Goal: Task Accomplishment & Management: Manage account settings

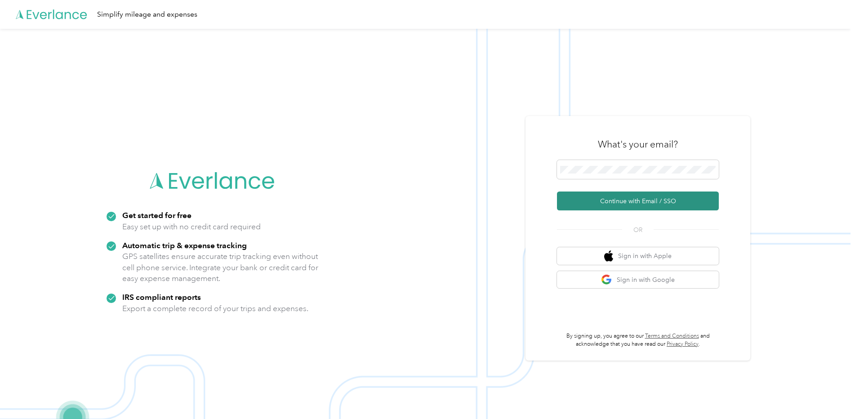
click at [610, 203] on button "Continue with Email / SSO" at bounding box center [638, 200] width 162 height 19
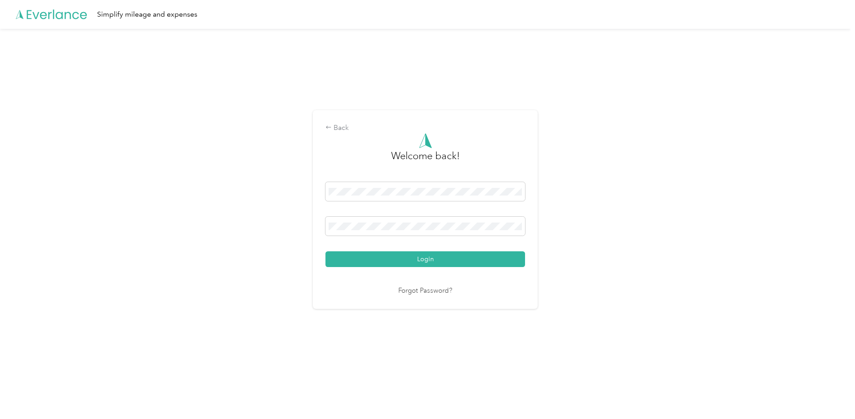
click at [325, 251] on button "Login" at bounding box center [424, 259] width 199 height 16
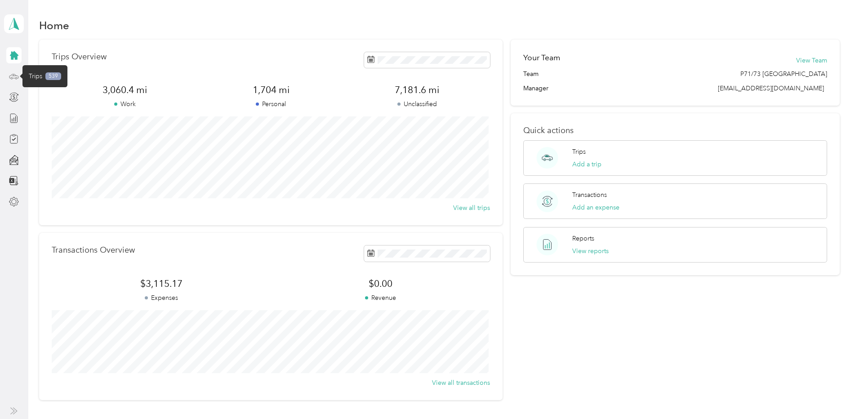
click at [14, 77] on icon at bounding box center [14, 76] width 10 height 10
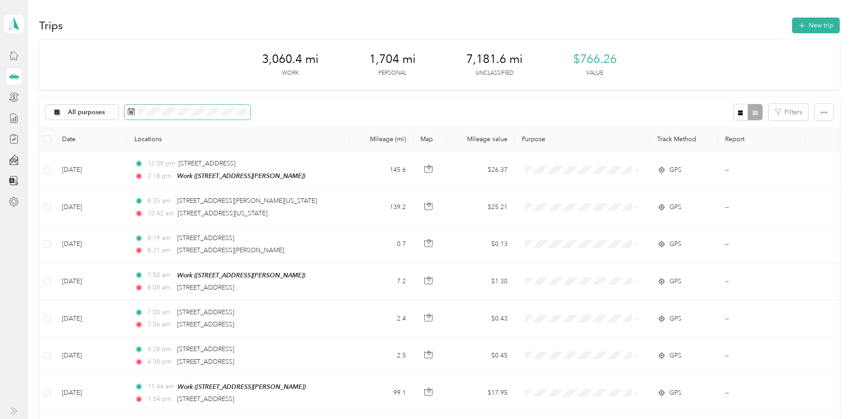
click at [130, 111] on rect at bounding box center [130, 111] width 1 height 1
click at [131, 112] on icon at bounding box center [131, 111] width 7 height 7
click at [131, 108] on icon at bounding box center [131, 111] width 7 height 7
click at [131, 111] on icon at bounding box center [131, 111] width 7 height 7
click at [125, 114] on span at bounding box center [187, 112] width 126 height 15
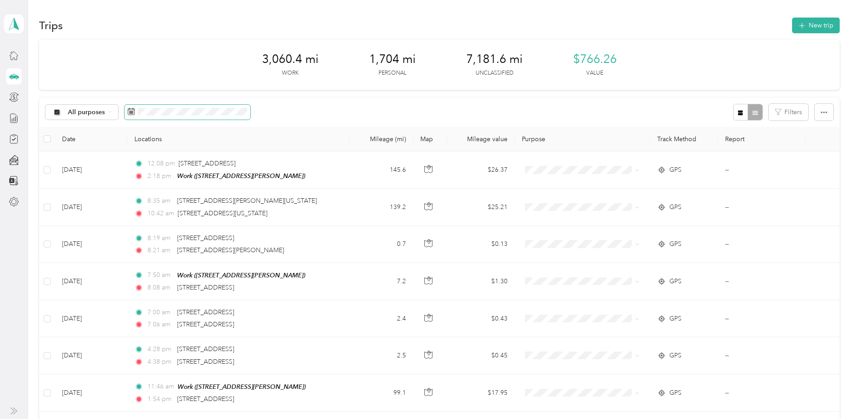
click at [128, 114] on icon at bounding box center [131, 111] width 7 height 7
click at [131, 111] on icon at bounding box center [131, 111] width 7 height 7
click at [48, 133] on th at bounding box center [46, 139] width 15 height 25
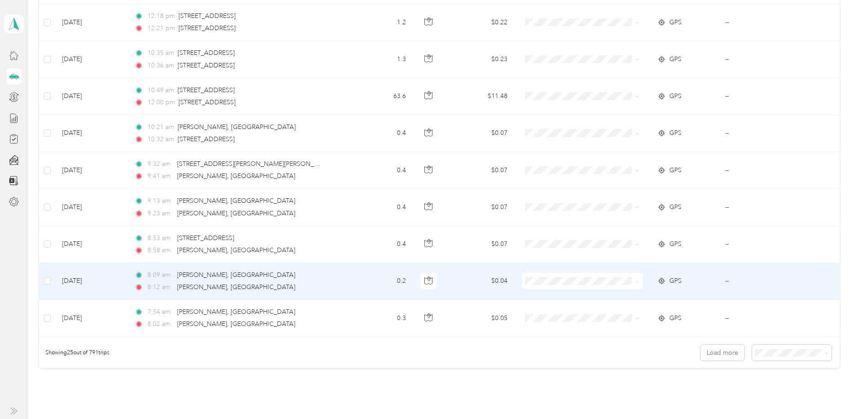
scroll to position [812, 0]
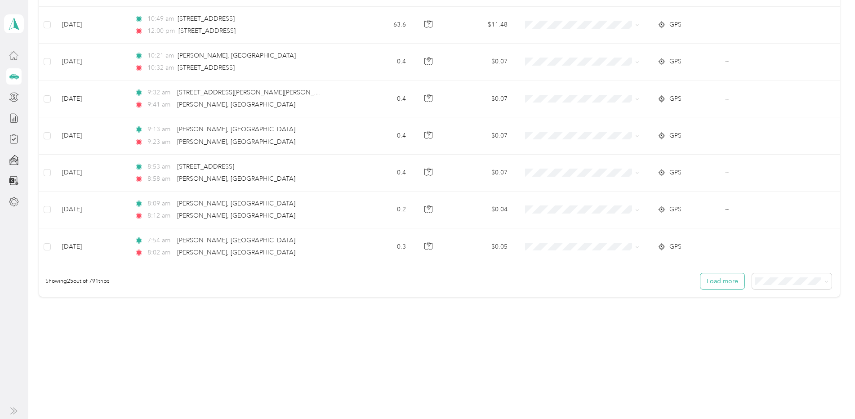
click at [726, 278] on button "Load more" at bounding box center [722, 281] width 44 height 16
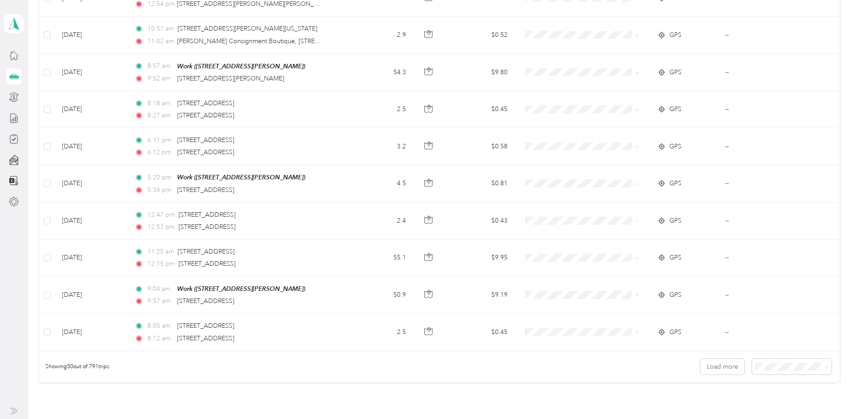
scroll to position [1736, 0]
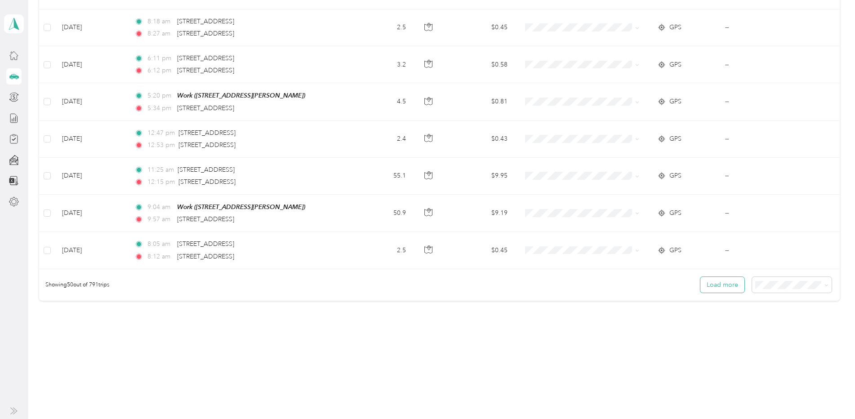
click at [713, 281] on button "Load more" at bounding box center [722, 285] width 44 height 16
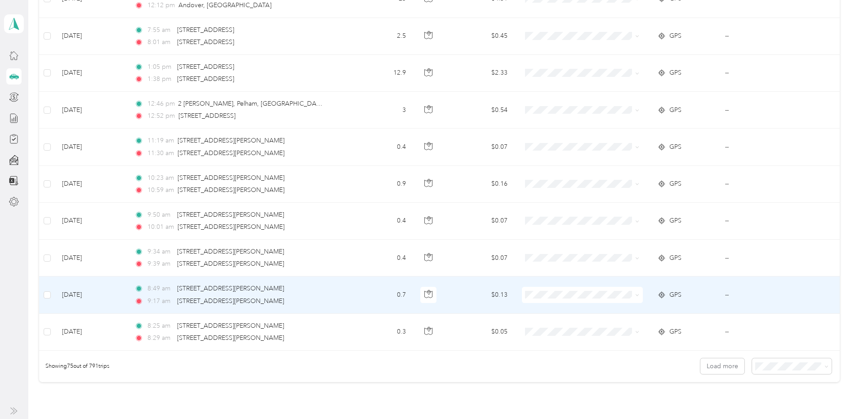
scroll to position [2660, 0]
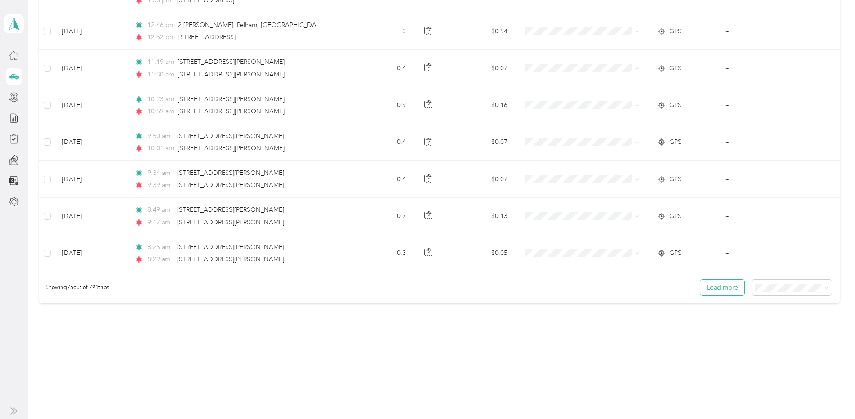
click at [716, 279] on button "Load more" at bounding box center [722, 287] width 44 height 16
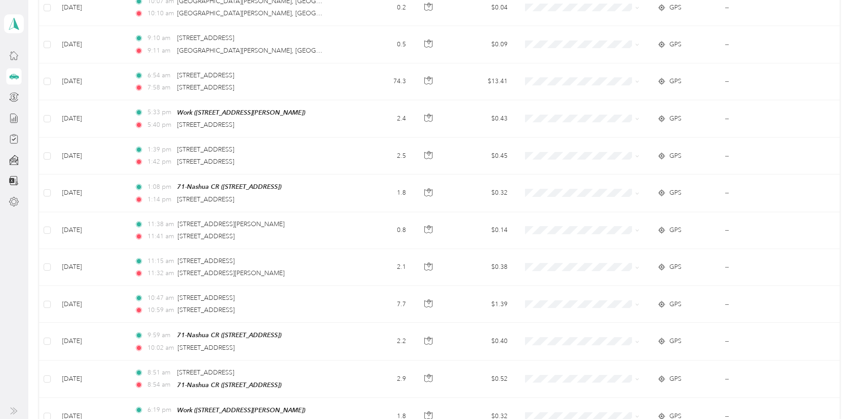
scroll to position [3584, 0]
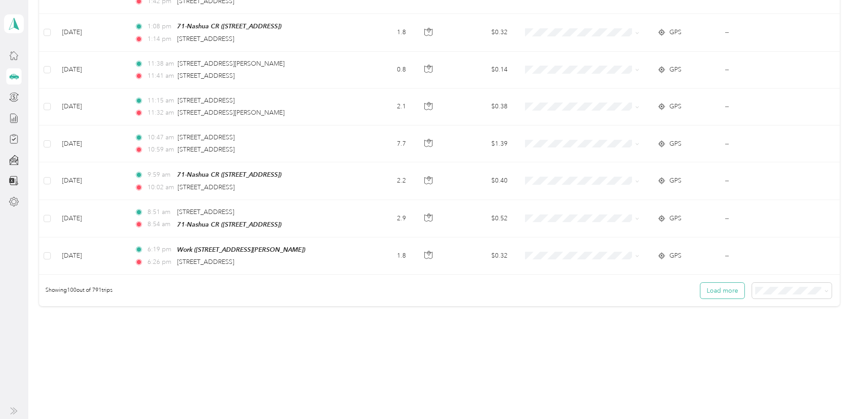
click at [703, 283] on button "Load more" at bounding box center [722, 291] width 44 height 16
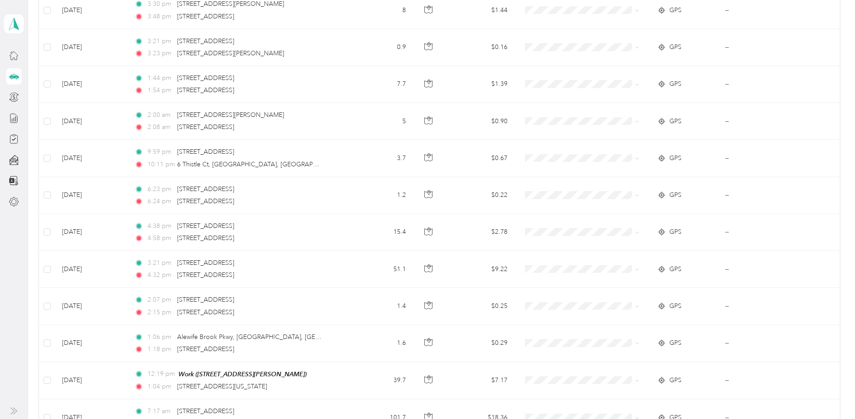
scroll to position [4508, 0]
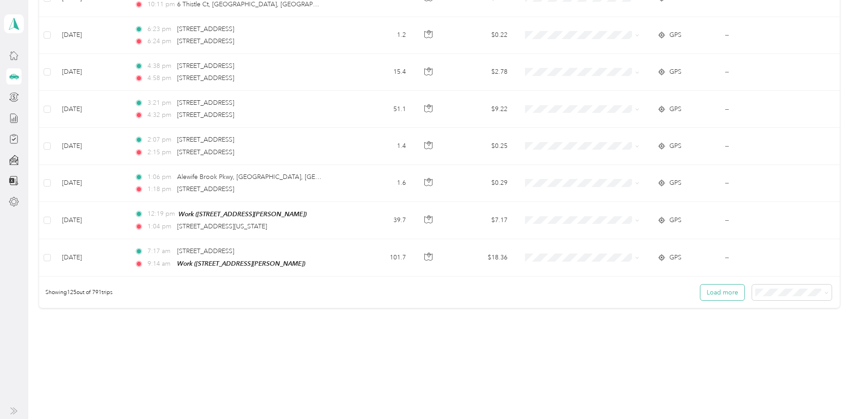
click at [712, 284] on button "Load more" at bounding box center [722, 292] width 44 height 16
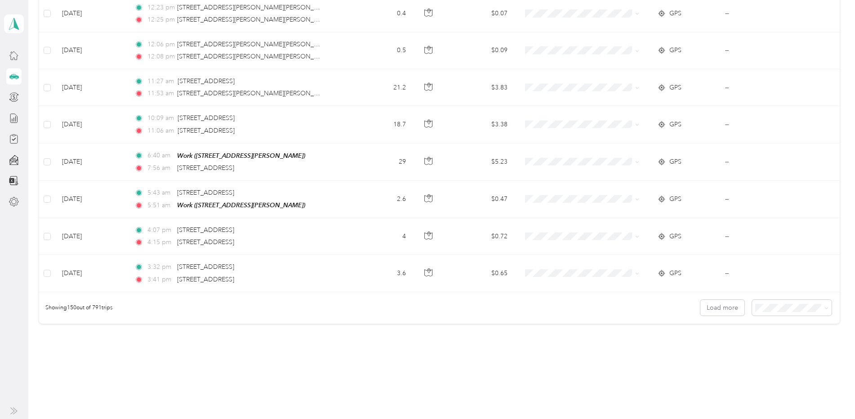
scroll to position [5432, 0]
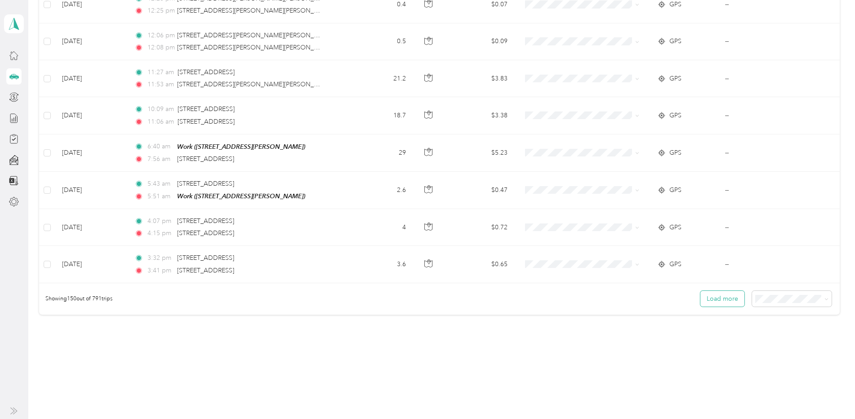
click at [718, 291] on button "Load more" at bounding box center [722, 299] width 44 height 16
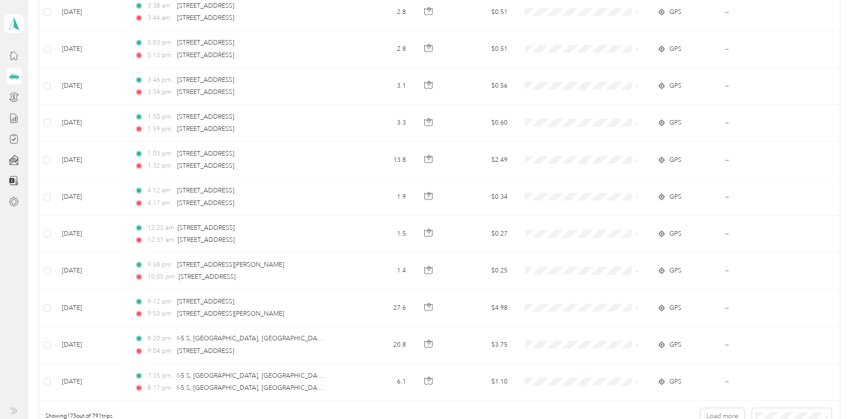
scroll to position [6355, 0]
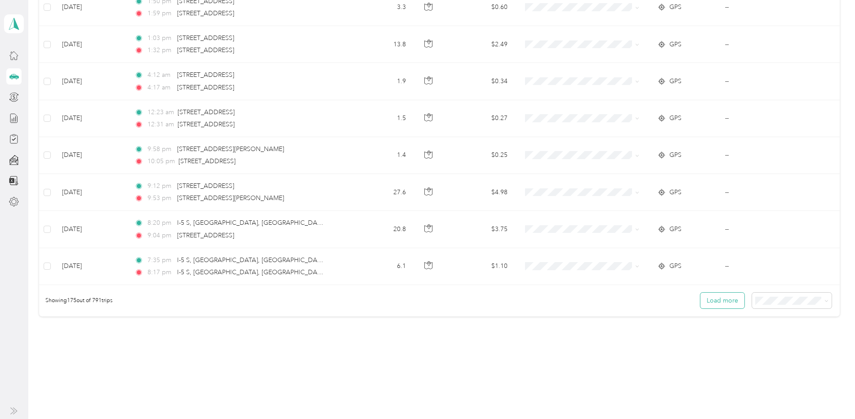
click at [712, 292] on button "Load more" at bounding box center [722, 300] width 44 height 16
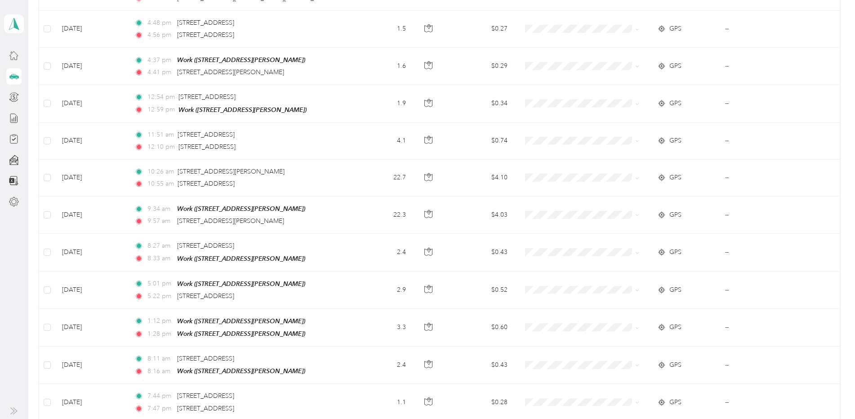
scroll to position [7280, 0]
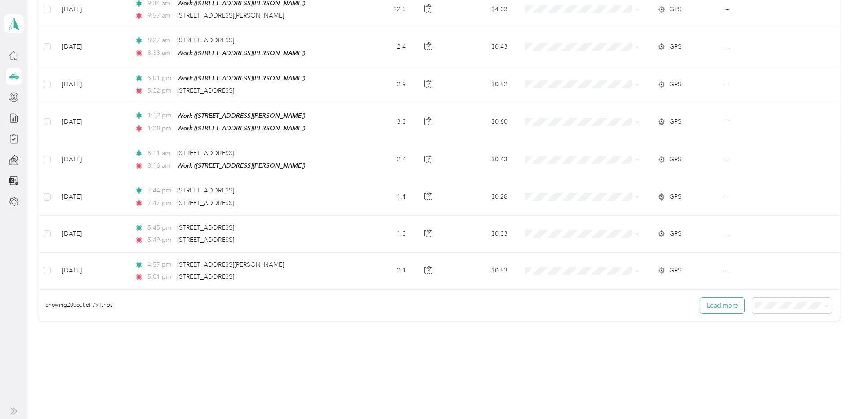
click at [720, 297] on button "Load more" at bounding box center [722, 305] width 44 height 16
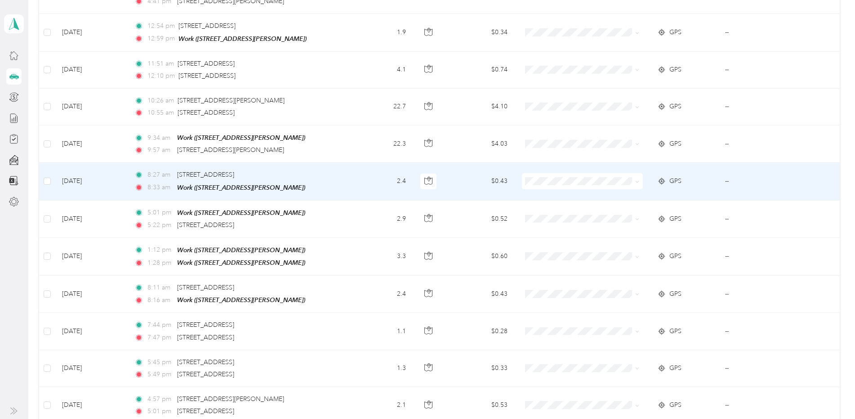
scroll to position [7145, 0]
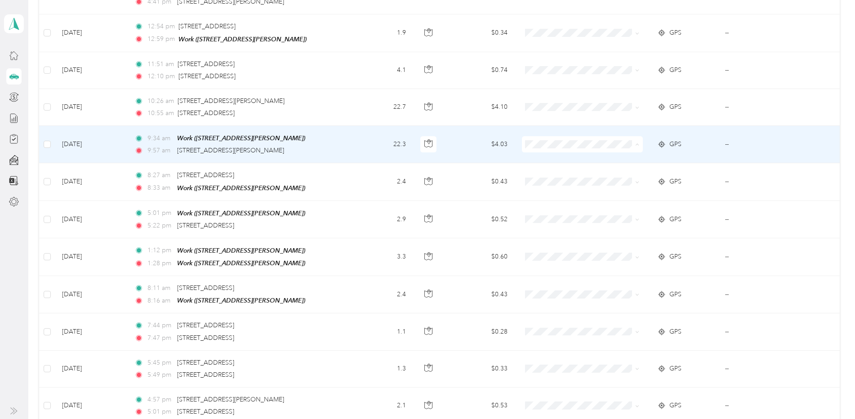
click at [585, 138] on span "Prudential Overall Supply" at bounding box center [589, 137] width 92 height 9
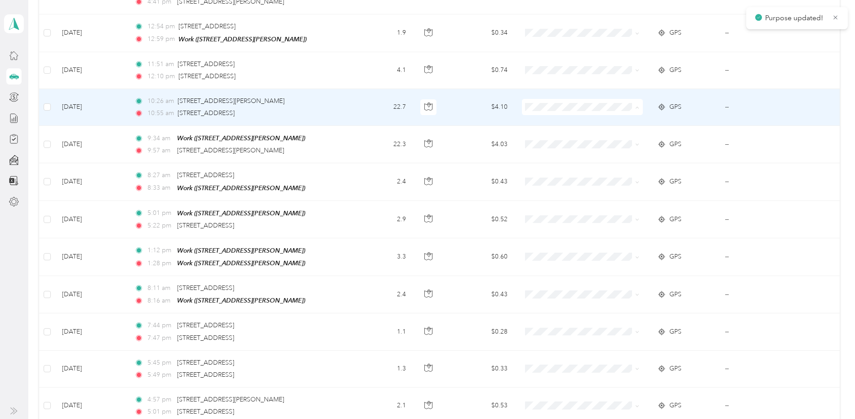
click at [589, 100] on span "Prudential Overall Supply" at bounding box center [589, 99] width 92 height 9
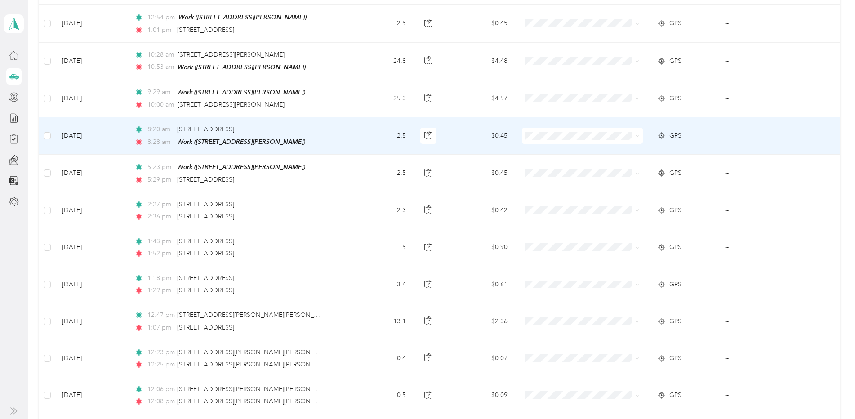
scroll to position [5033, 0]
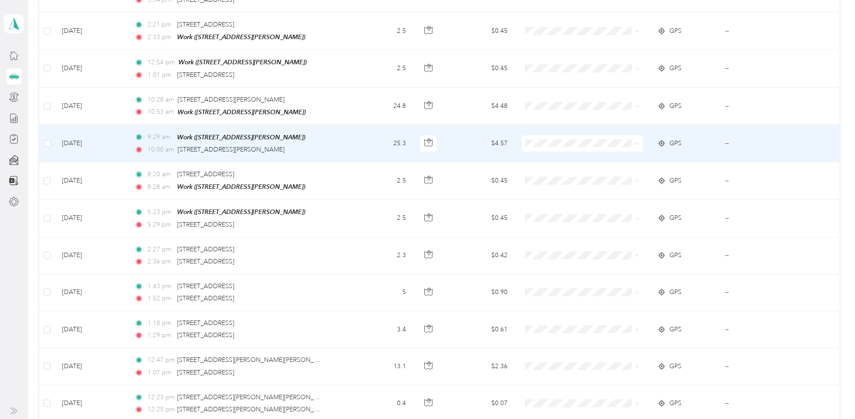
click at [554, 135] on span at bounding box center [582, 143] width 121 height 16
click at [632, 138] on span at bounding box center [635, 143] width 7 height 10
click at [635, 142] on icon at bounding box center [637, 144] width 4 height 4
click at [615, 138] on span "Prudential Overall Supply" at bounding box center [589, 138] width 92 height 9
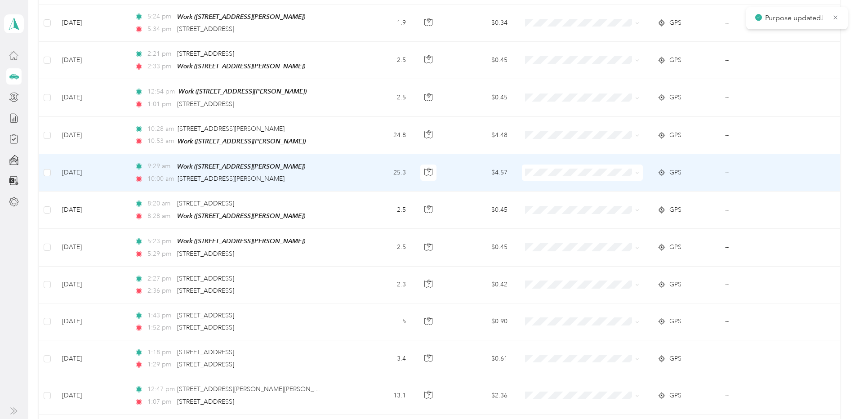
scroll to position [4988, 0]
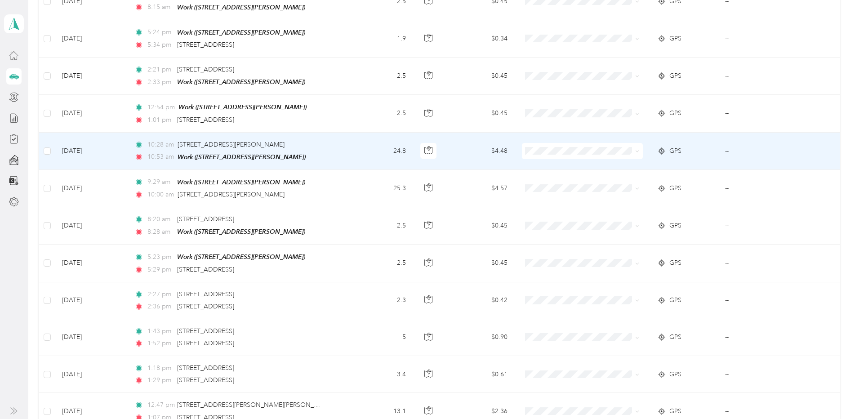
click at [637, 149] on icon at bounding box center [637, 151] width 4 height 4
click at [618, 146] on span "Prudential Overall Supply" at bounding box center [589, 150] width 92 height 9
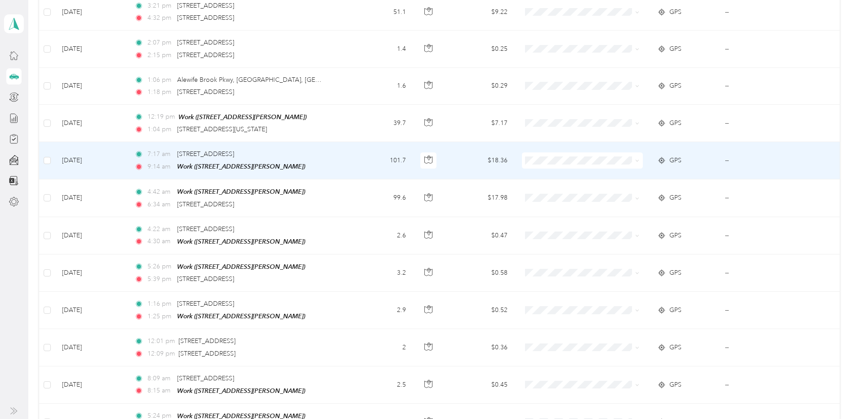
scroll to position [4584, 0]
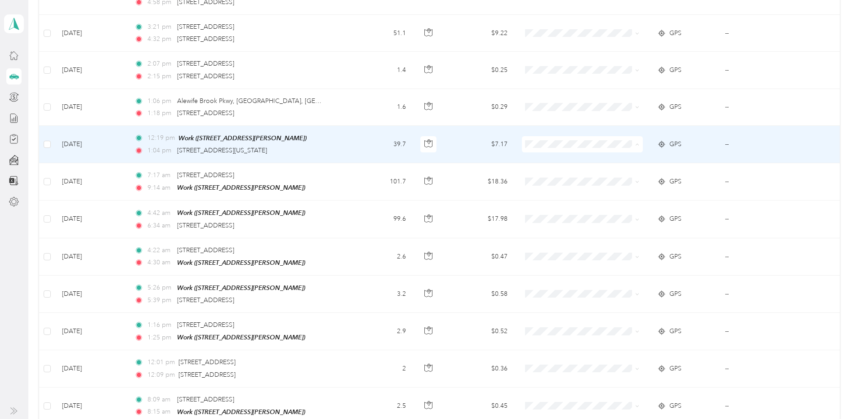
click at [579, 147] on span "Prudential Overall Supply" at bounding box center [589, 147] width 92 height 9
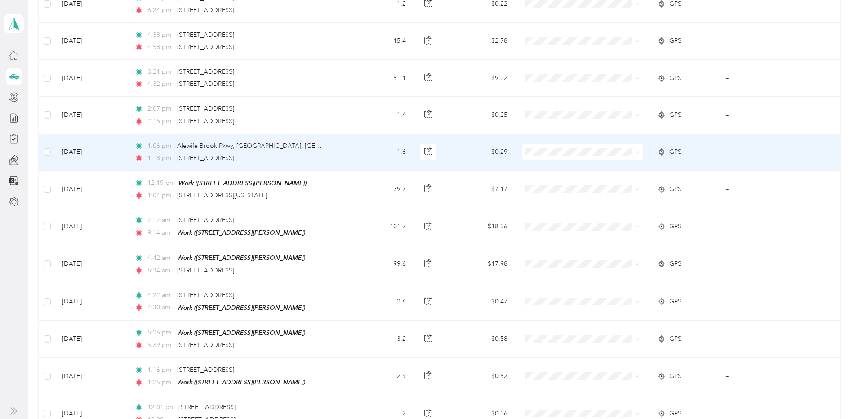
click at [637, 148] on span at bounding box center [637, 152] width 4 height 8
click at [632, 147] on span at bounding box center [635, 152] width 7 height 10
click at [635, 150] on icon at bounding box center [637, 152] width 4 height 4
click at [608, 155] on span "Prudential Overall Supply" at bounding box center [589, 155] width 92 height 9
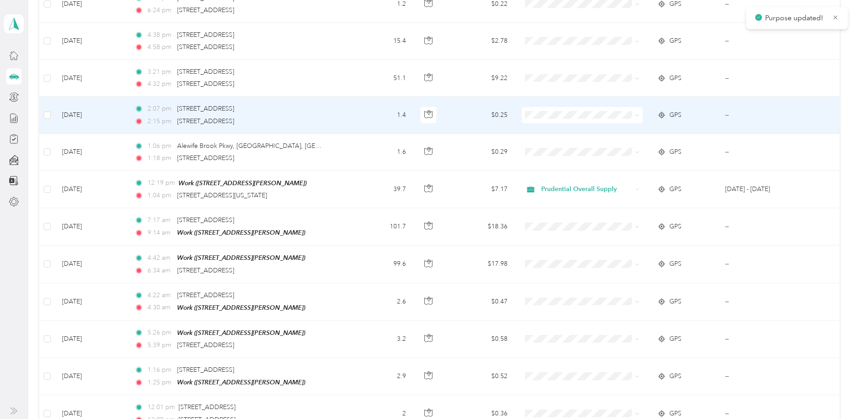
click at [636, 113] on icon at bounding box center [637, 115] width 4 height 4
click at [625, 120] on span "Prudential Overall Supply" at bounding box center [589, 119] width 92 height 9
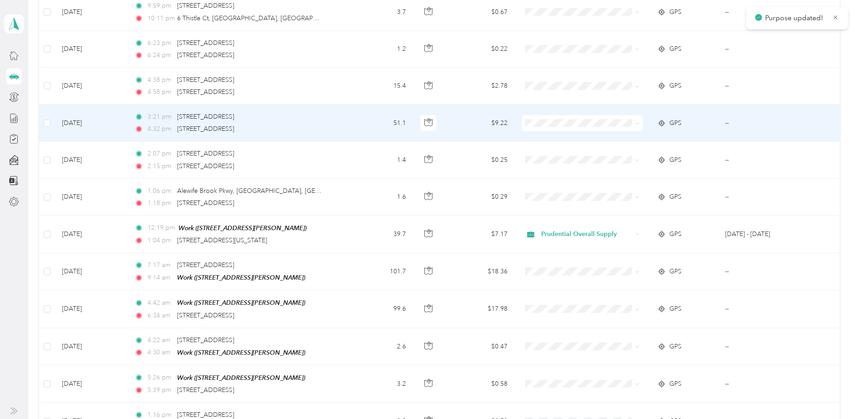
click at [635, 121] on icon at bounding box center [637, 123] width 4 height 4
click at [621, 123] on span "Prudential Overall Supply" at bounding box center [589, 127] width 92 height 9
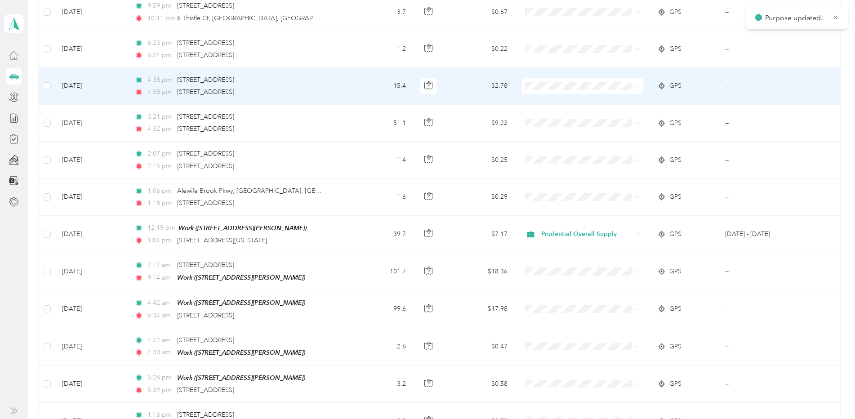
scroll to position [4449, 0]
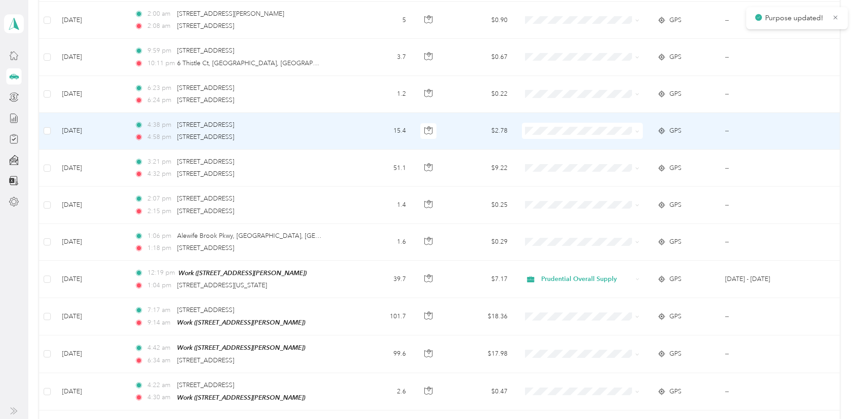
click at [635, 129] on icon at bounding box center [637, 131] width 4 height 4
click at [617, 132] on span "Prudential Overall Supply" at bounding box center [589, 134] width 92 height 9
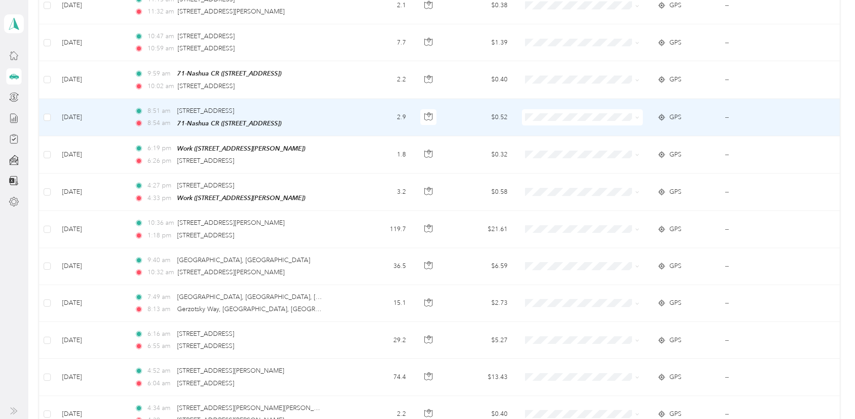
scroll to position [3640, 0]
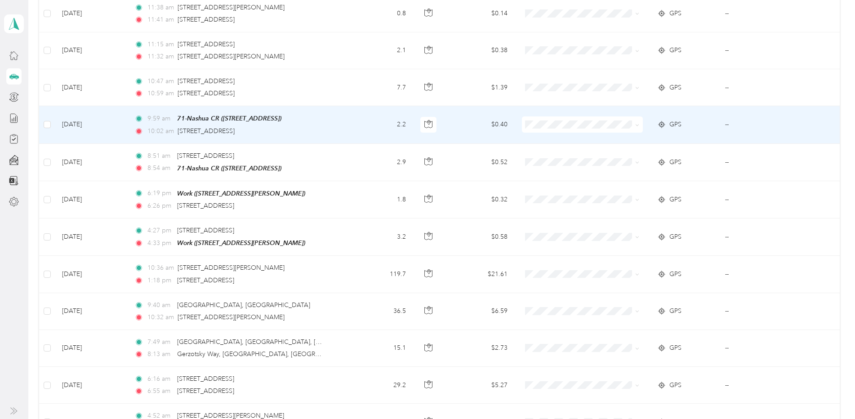
click at [636, 120] on span at bounding box center [637, 124] width 4 height 8
click at [635, 123] on icon at bounding box center [637, 125] width 4 height 4
click at [620, 125] on li "Prudential Overall Supply" at bounding box center [580, 131] width 120 height 16
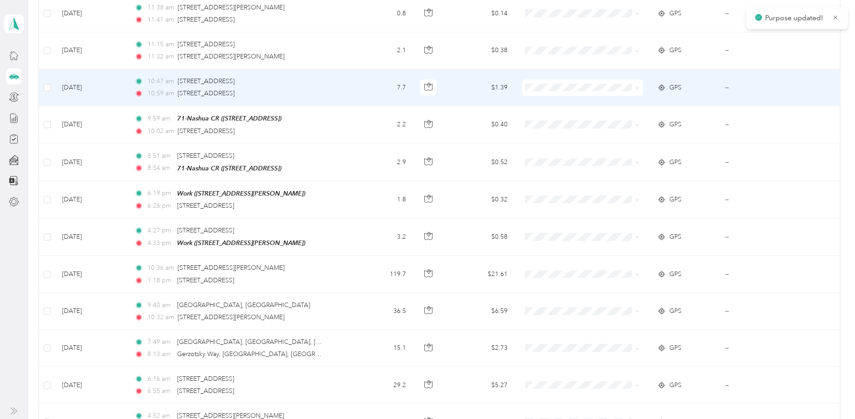
click at [638, 86] on icon at bounding box center [637, 88] width 4 height 4
click at [626, 92] on span "Prudential Overall Supply" at bounding box center [589, 93] width 92 height 9
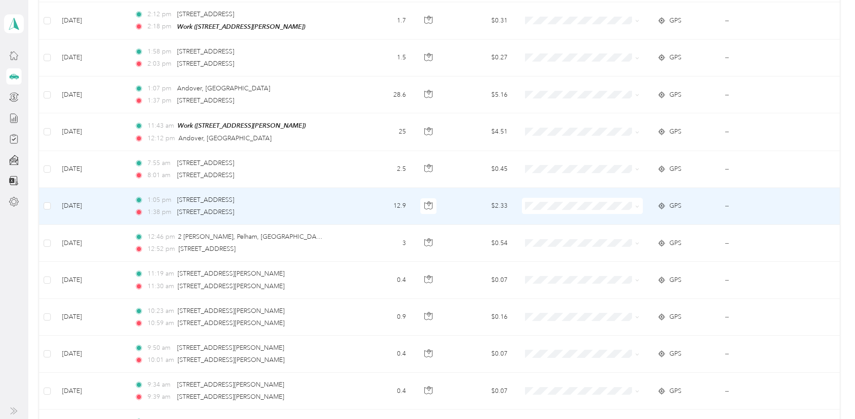
scroll to position [2427, 0]
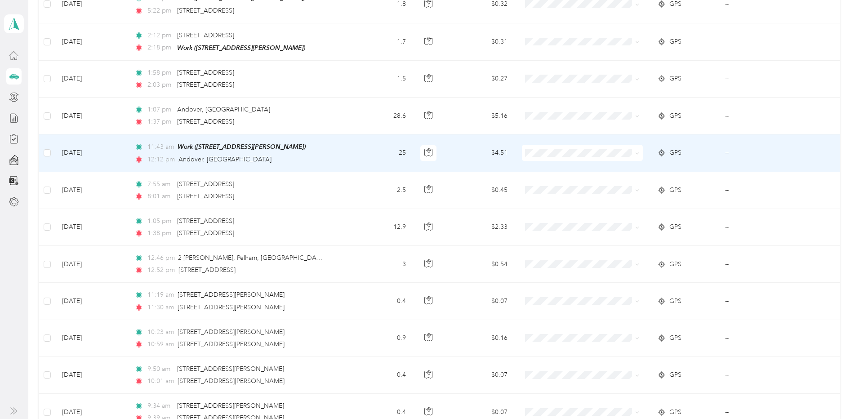
click at [635, 151] on icon at bounding box center [637, 153] width 4 height 4
click at [612, 159] on span "Prudential Overall Supply" at bounding box center [589, 161] width 92 height 9
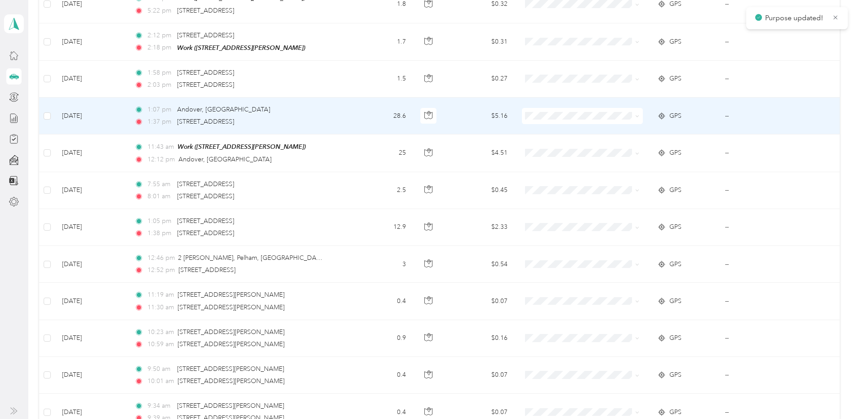
click at [635, 112] on span at bounding box center [637, 116] width 4 height 8
click at [636, 115] on icon at bounding box center [637, 116] width 3 height 2
click at [611, 122] on span "Prudential Overall Supply" at bounding box center [589, 124] width 92 height 9
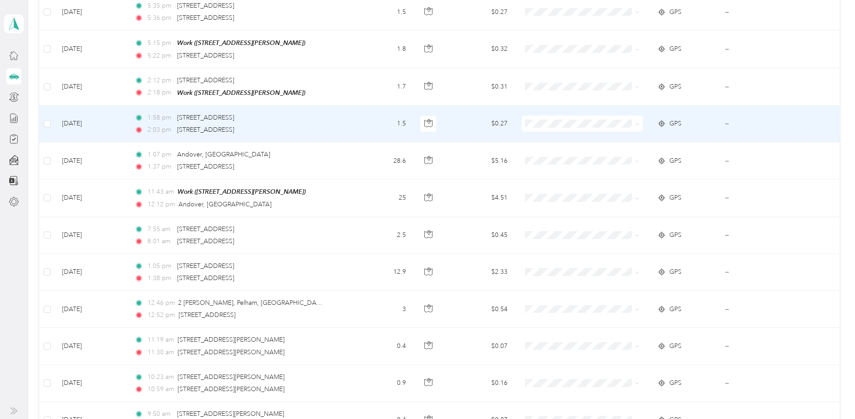
click at [635, 122] on icon at bounding box center [637, 124] width 4 height 4
click at [605, 129] on span "Prudential Overall Supply" at bounding box center [589, 132] width 92 height 9
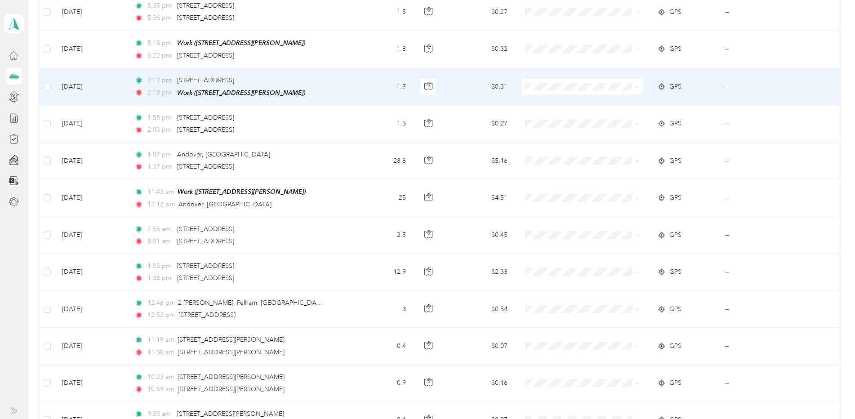
click at [635, 85] on icon at bounding box center [637, 87] width 4 height 4
click at [624, 94] on span "Prudential Overall Supply" at bounding box center [589, 95] width 92 height 9
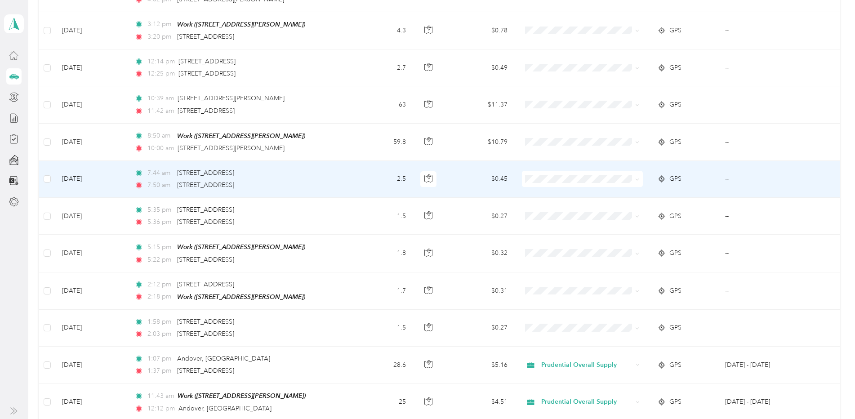
scroll to position [2158, 0]
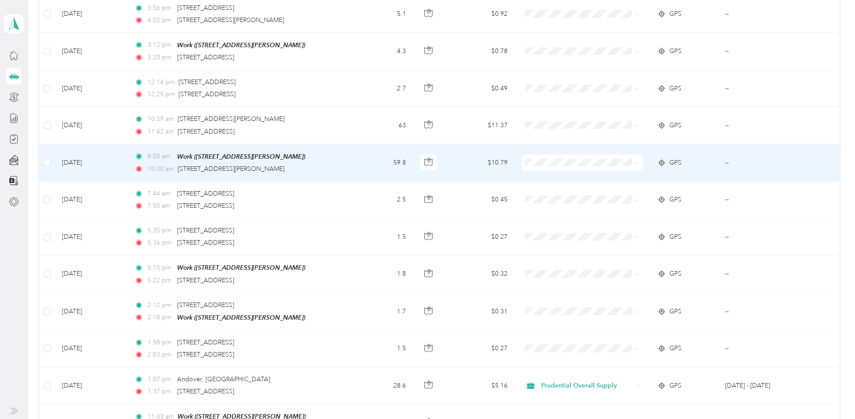
click at [635, 161] on icon at bounding box center [637, 163] width 4 height 4
click at [607, 173] on span "Prudential Overall Supply" at bounding box center [589, 172] width 92 height 9
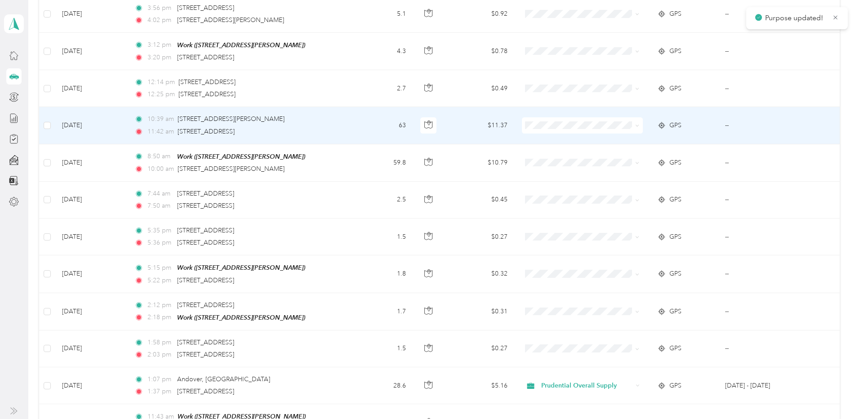
click at [636, 124] on icon at bounding box center [637, 126] width 4 height 4
click at [614, 133] on span "Prudential Overall Supply" at bounding box center [589, 135] width 92 height 9
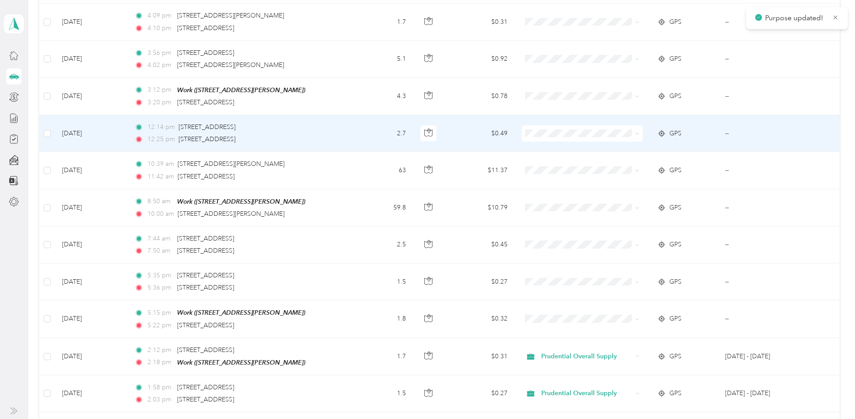
click at [635, 132] on icon at bounding box center [637, 134] width 4 height 4
click at [603, 142] on span "Prudential Overall Supply" at bounding box center [589, 143] width 92 height 9
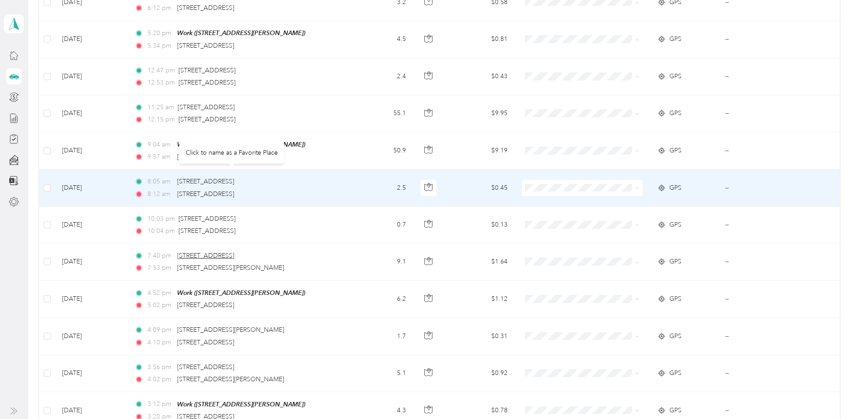
scroll to position [1798, 0]
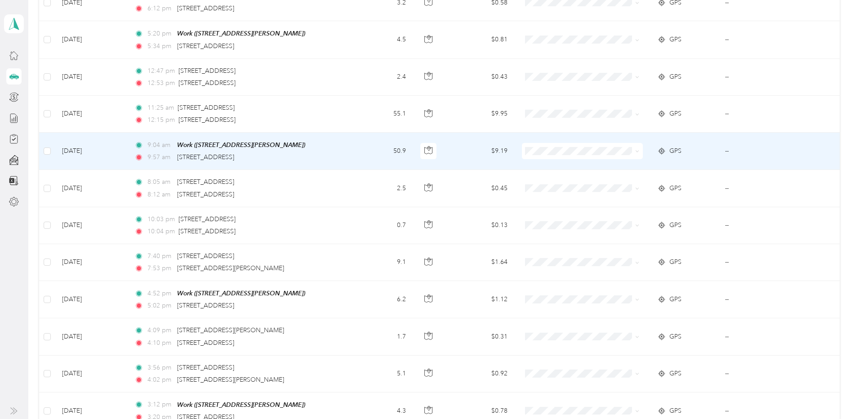
click at [635, 149] on icon at bounding box center [637, 151] width 4 height 4
click at [606, 162] on span "Prudential Overall Supply" at bounding box center [589, 162] width 92 height 9
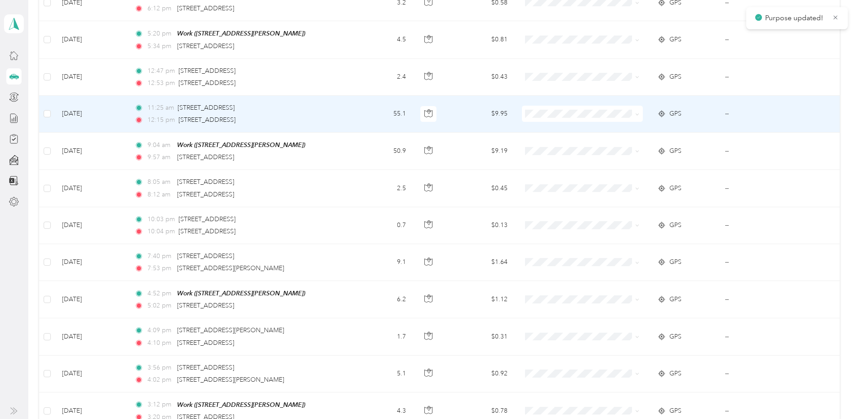
click at [636, 112] on icon at bounding box center [637, 114] width 4 height 4
click at [620, 125] on span "Prudential Overall Supply" at bounding box center [589, 124] width 92 height 9
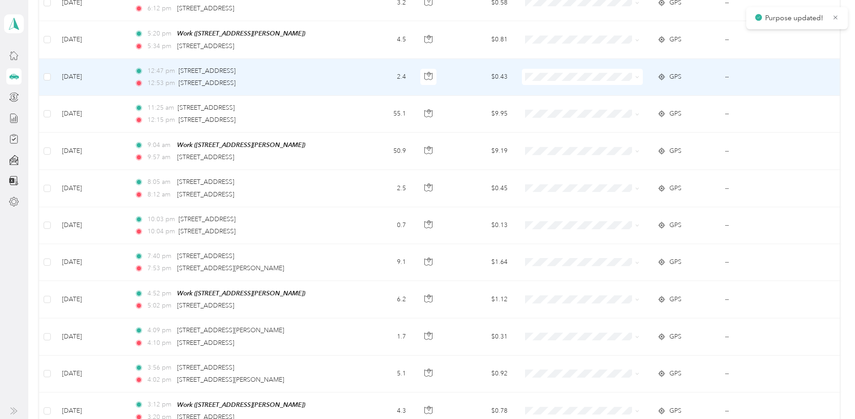
click at [635, 75] on icon at bounding box center [637, 77] width 4 height 4
click at [618, 85] on span "Prudential Overall Supply" at bounding box center [589, 88] width 92 height 9
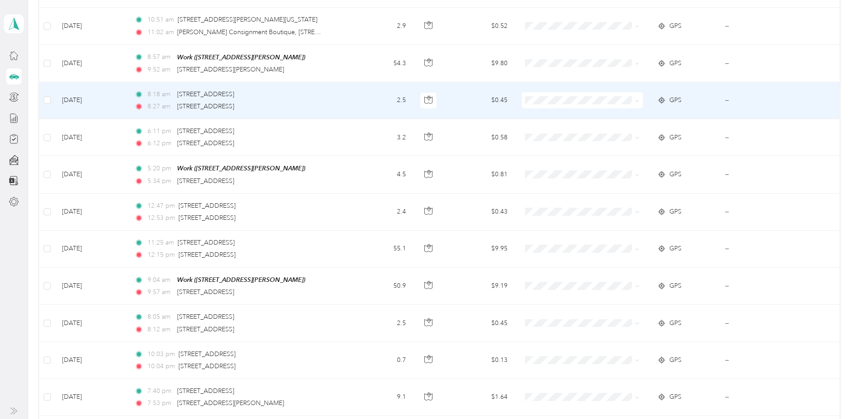
scroll to position [1618, 0]
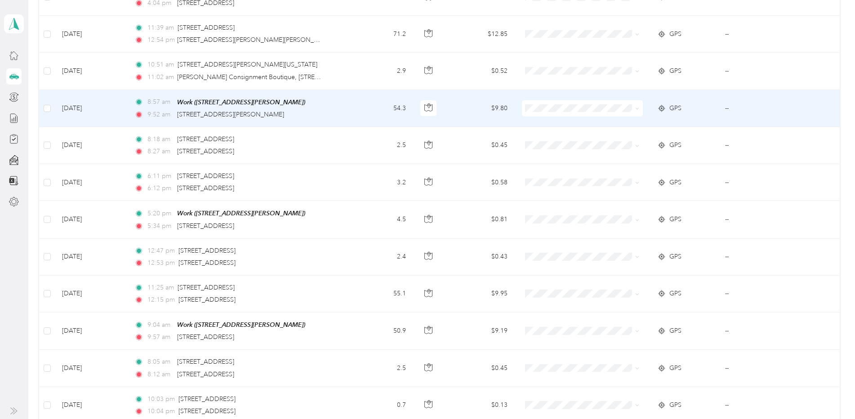
click at [635, 106] on icon at bounding box center [637, 108] width 4 height 4
click at [602, 121] on li "Prudential Overall Supply" at bounding box center [580, 120] width 120 height 16
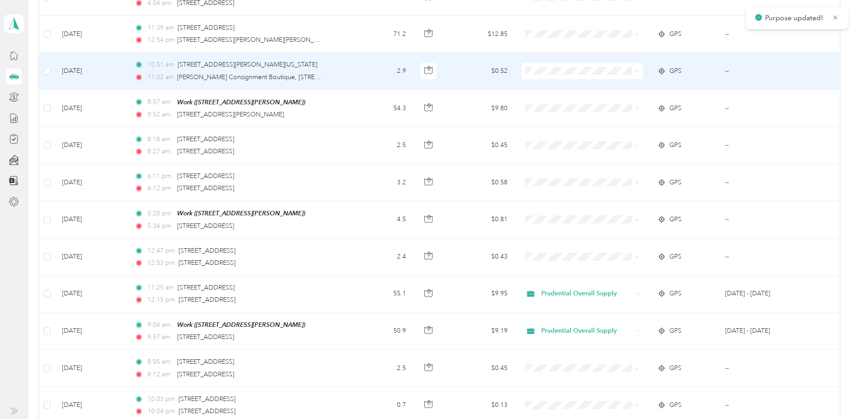
scroll to position [1573, 0]
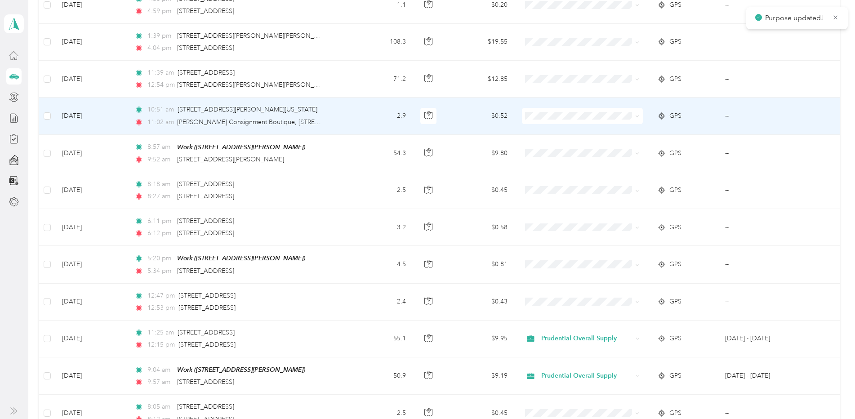
click at [635, 112] on span at bounding box center [637, 116] width 4 height 8
click at [636, 115] on icon at bounding box center [637, 116] width 3 height 2
click at [596, 126] on span "Prudential Overall Supply" at bounding box center [589, 128] width 92 height 9
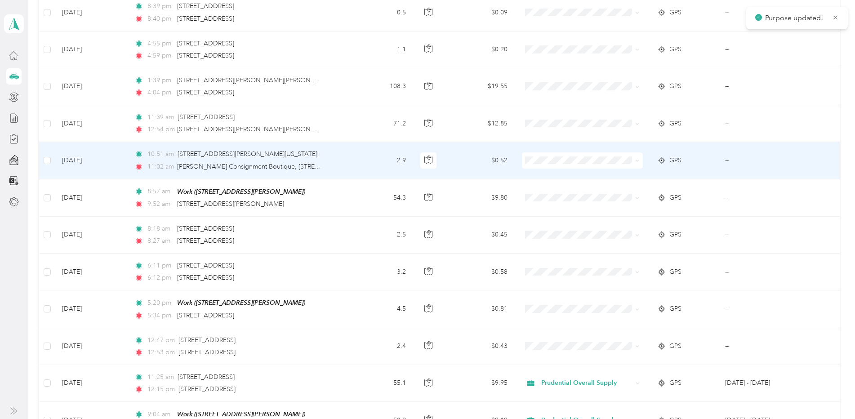
scroll to position [1529, 0]
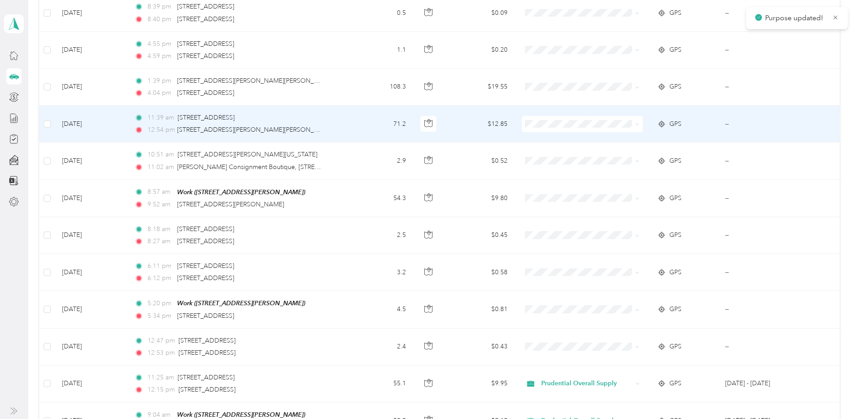
click at [635, 120] on span at bounding box center [637, 124] width 4 height 8
click at [635, 122] on icon at bounding box center [637, 124] width 4 height 4
click at [602, 132] on span "Prudential Overall Supply" at bounding box center [589, 134] width 92 height 9
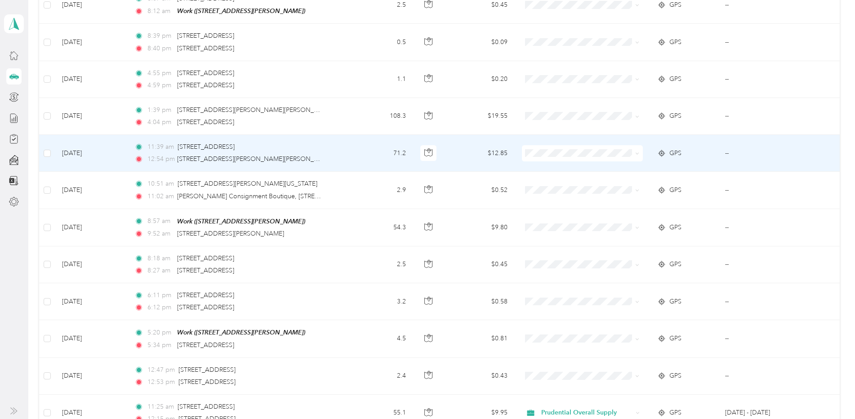
scroll to position [1484, 0]
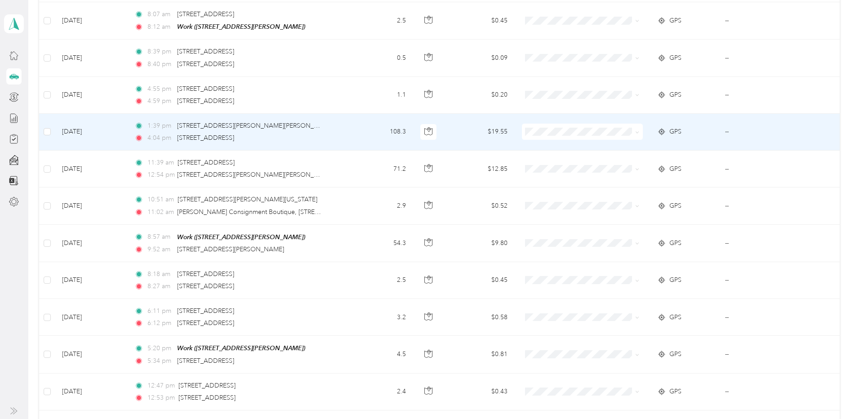
click at [635, 128] on span at bounding box center [637, 132] width 4 height 8
click at [635, 130] on icon at bounding box center [637, 132] width 4 height 4
click at [593, 142] on span "Prudential Overall Supply" at bounding box center [589, 143] width 92 height 9
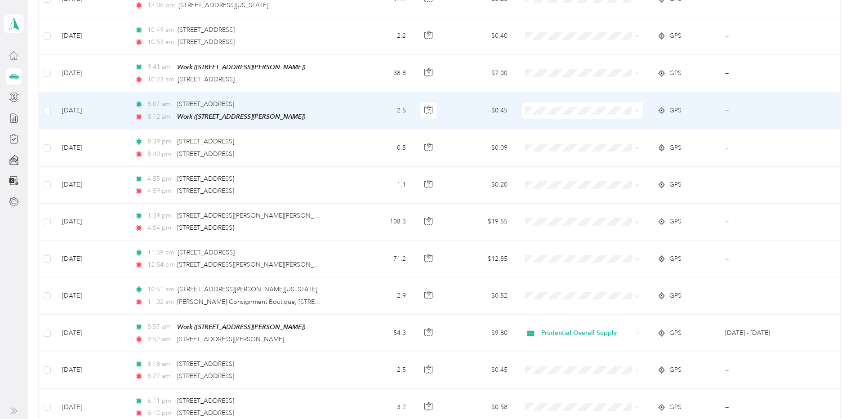
scroll to position [1349, 0]
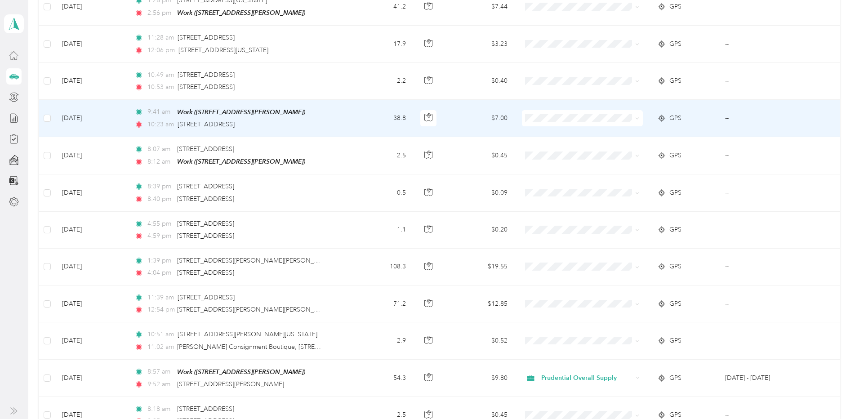
click at [635, 116] on icon at bounding box center [637, 118] width 4 height 4
click at [611, 126] on span "Prudential Overall Supply" at bounding box center [589, 130] width 92 height 9
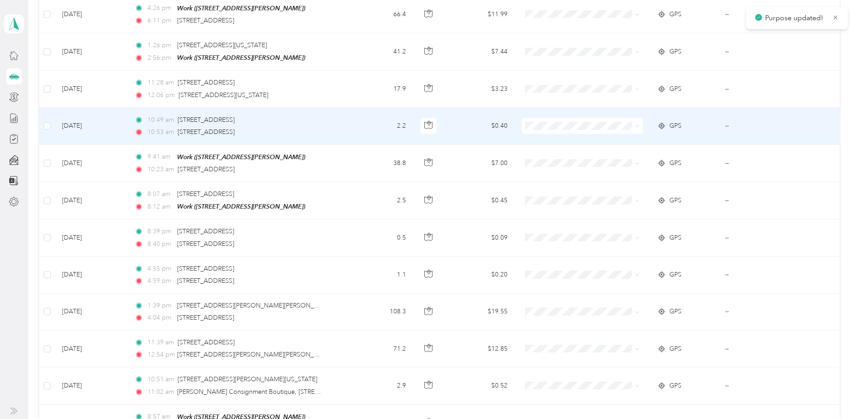
click at [636, 124] on icon at bounding box center [637, 126] width 4 height 4
click at [615, 137] on span "Prudential Overall Supply" at bounding box center [589, 135] width 92 height 9
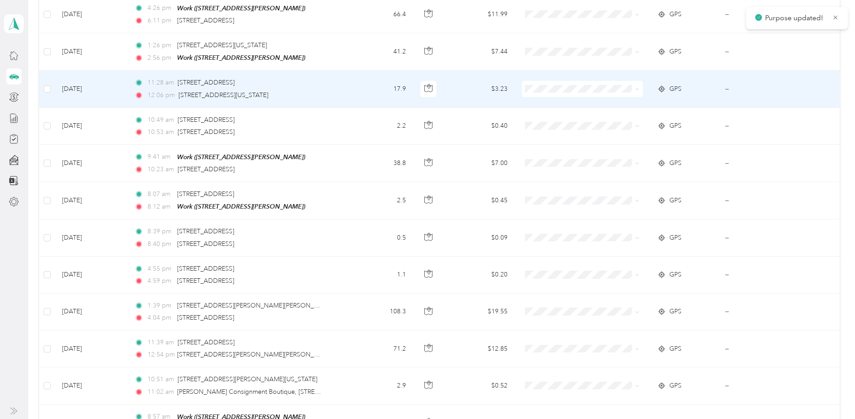
click at [636, 89] on icon at bounding box center [637, 90] width 3 height 2
click at [615, 98] on span "Prudential Overall Supply" at bounding box center [589, 101] width 92 height 9
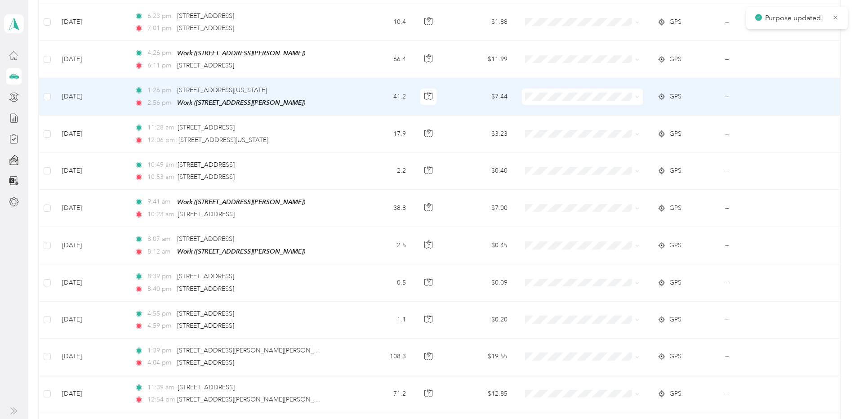
click at [636, 95] on icon at bounding box center [637, 97] width 4 height 4
click at [616, 107] on span "Prudential Overall Supply" at bounding box center [589, 110] width 92 height 9
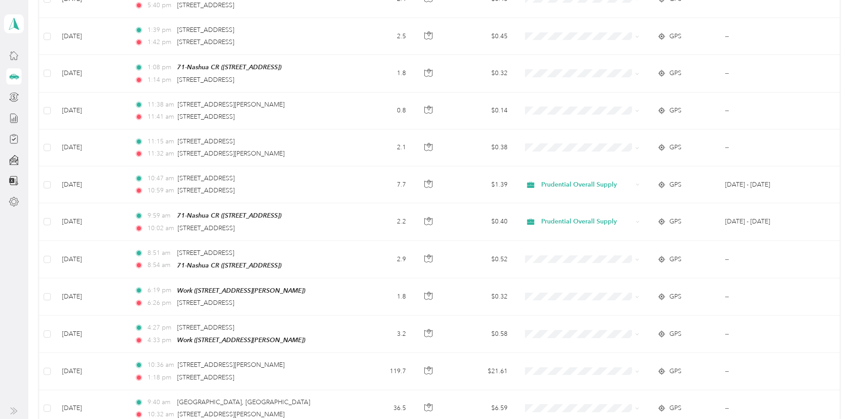
scroll to position [3550, 0]
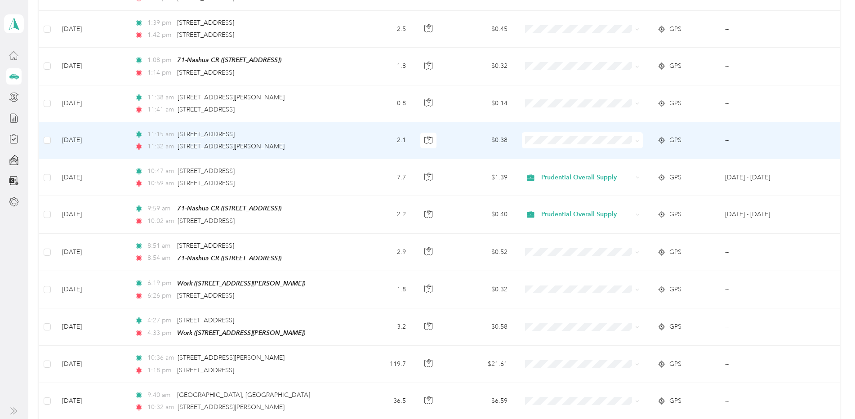
click at [638, 139] on icon at bounding box center [637, 141] width 4 height 4
click at [614, 146] on span "Prudential Overall Supply" at bounding box center [589, 146] width 92 height 9
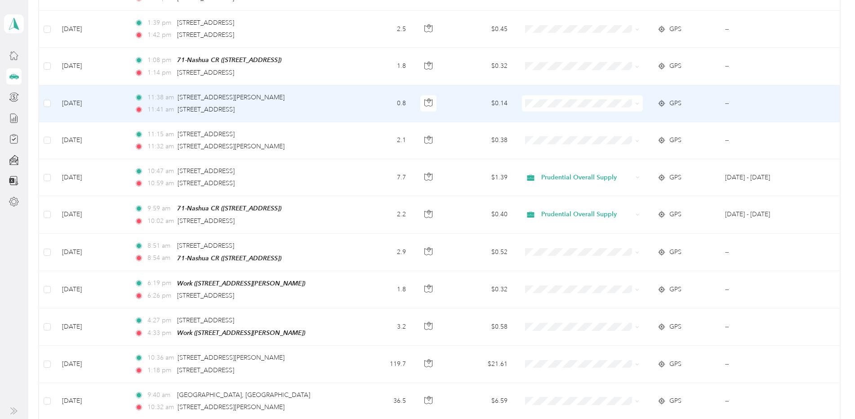
click at [636, 102] on icon at bounding box center [637, 104] width 4 height 4
click at [620, 108] on span "Prudential Overall Supply" at bounding box center [589, 109] width 92 height 9
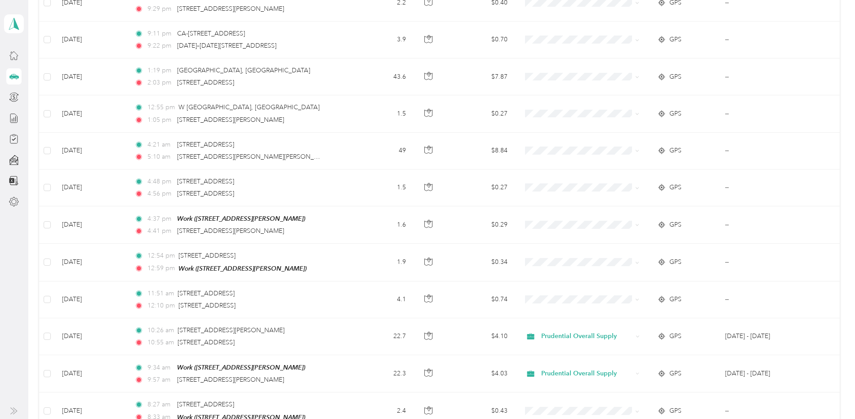
scroll to position [6920, 0]
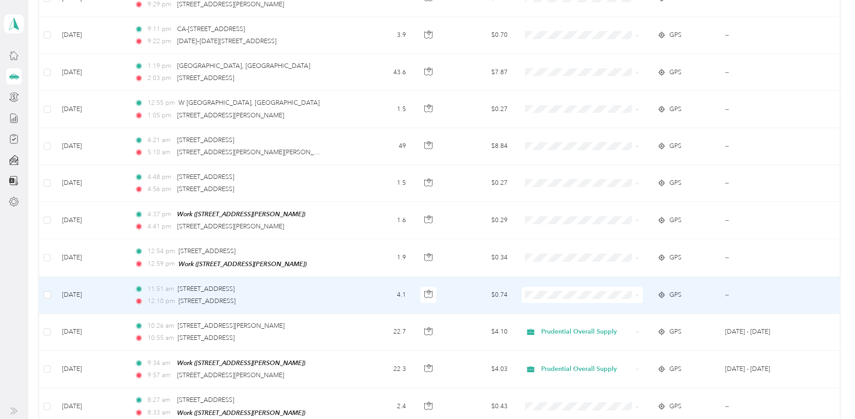
click at [637, 293] on icon at bounding box center [637, 295] width 4 height 4
click at [624, 284] on span "Prudential Overall Supply" at bounding box center [589, 287] width 92 height 9
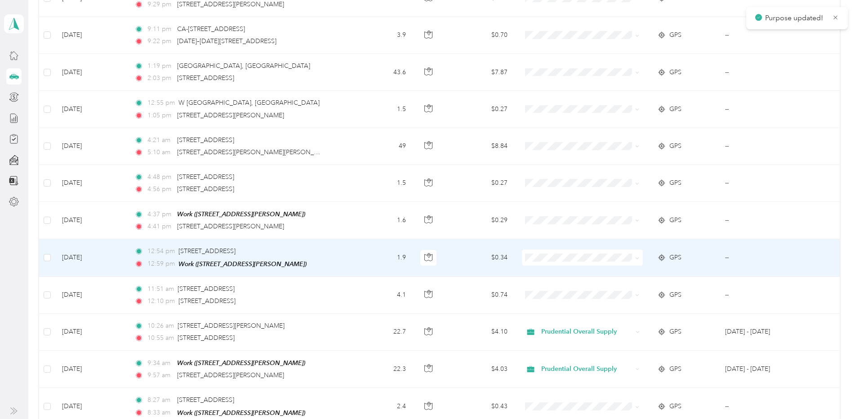
click at [636, 257] on icon at bounding box center [637, 258] width 3 height 2
click at [616, 250] on span "Prudential Overall Supply" at bounding box center [589, 250] width 92 height 9
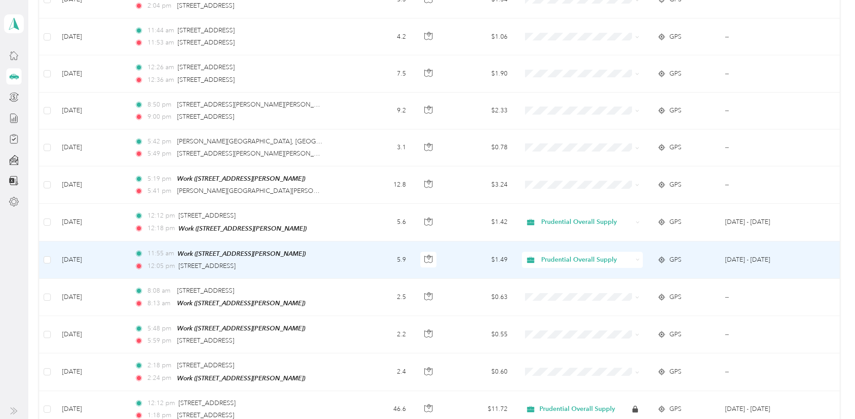
scroll to position [7953, 0]
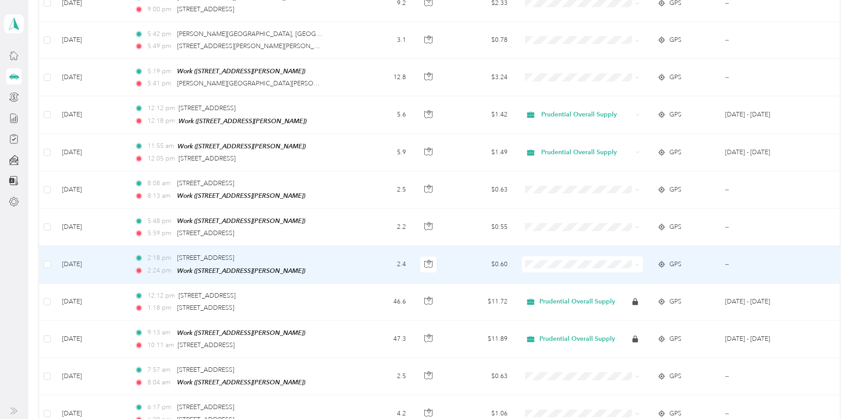
click at [635, 263] on icon at bounding box center [637, 265] width 4 height 4
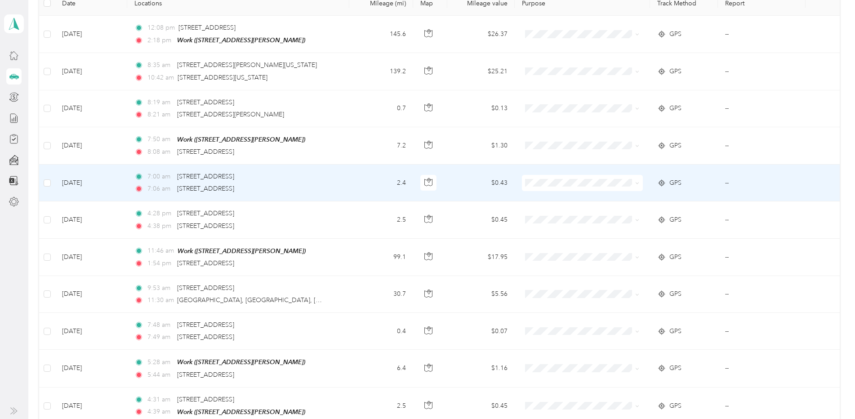
scroll to position [91, 0]
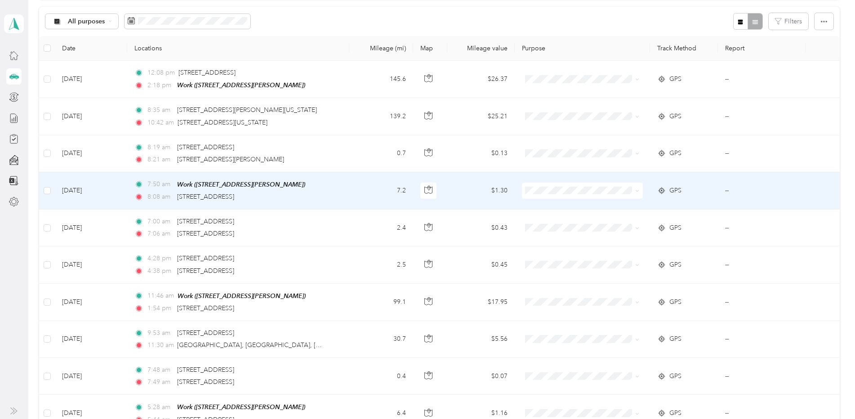
click at [635, 193] on span at bounding box center [635, 191] width 7 height 10
click at [637, 189] on icon at bounding box center [637, 191] width 4 height 4
click at [620, 207] on span "Prudential Overall Supply" at bounding box center [589, 203] width 92 height 9
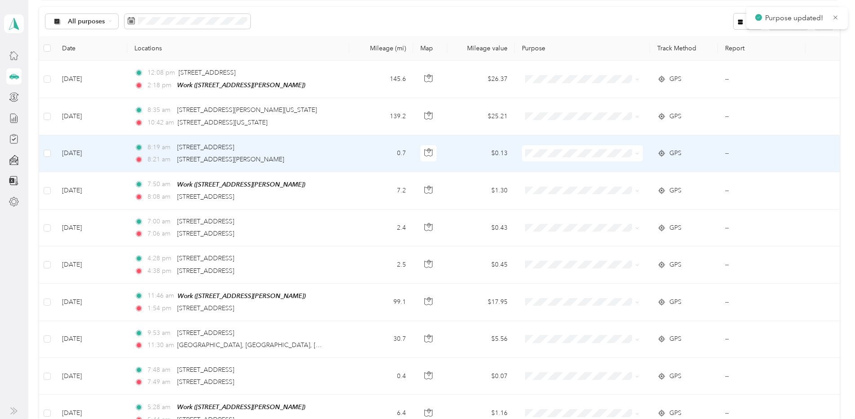
click at [637, 154] on icon at bounding box center [637, 153] width 4 height 4
click at [620, 169] on span "Prudential Overall Supply" at bounding box center [589, 169] width 92 height 9
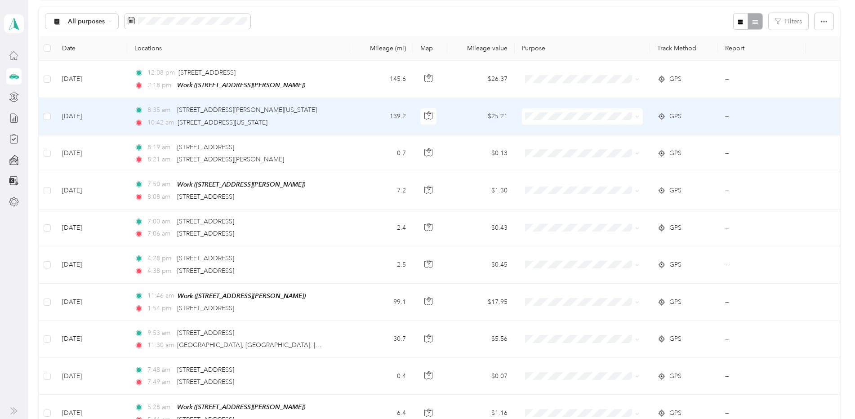
click at [634, 120] on span at bounding box center [635, 116] width 7 height 10
click at [635, 118] on icon at bounding box center [637, 117] width 4 height 4
click at [616, 133] on span "Prudential Overall Supply" at bounding box center [589, 132] width 92 height 9
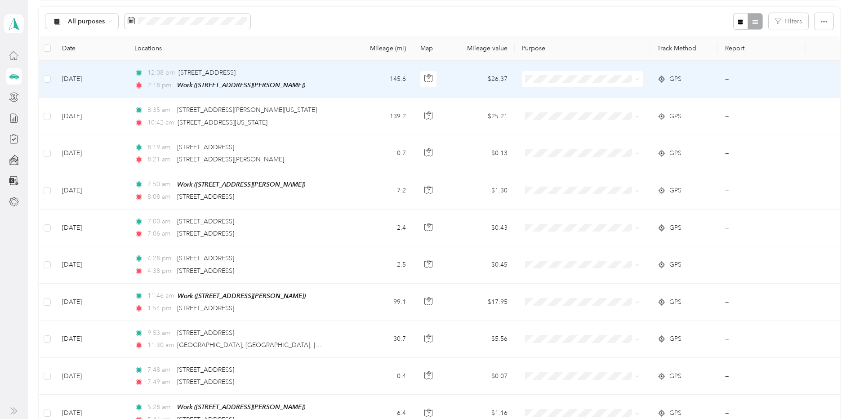
click at [635, 79] on icon at bounding box center [637, 79] width 4 height 4
click at [619, 94] on span "Prudential Overall Supply" at bounding box center [589, 95] width 92 height 9
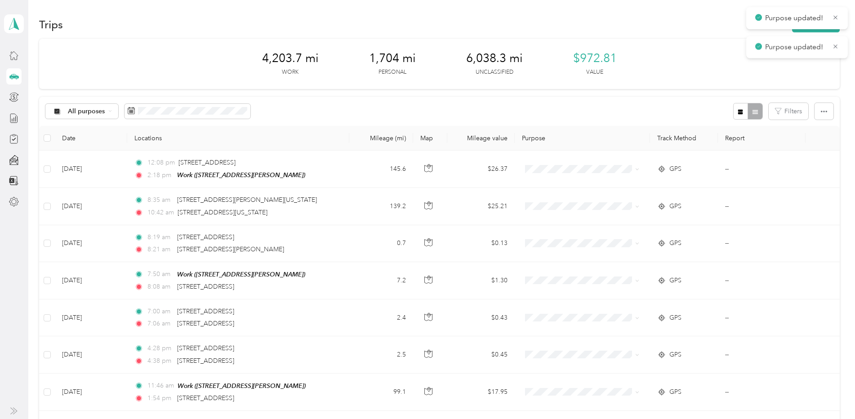
scroll to position [0, 0]
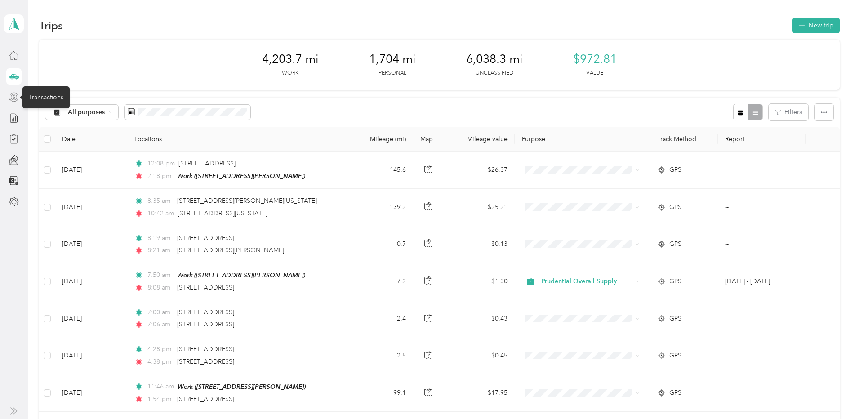
click at [12, 101] on icon at bounding box center [14, 100] width 9 height 3
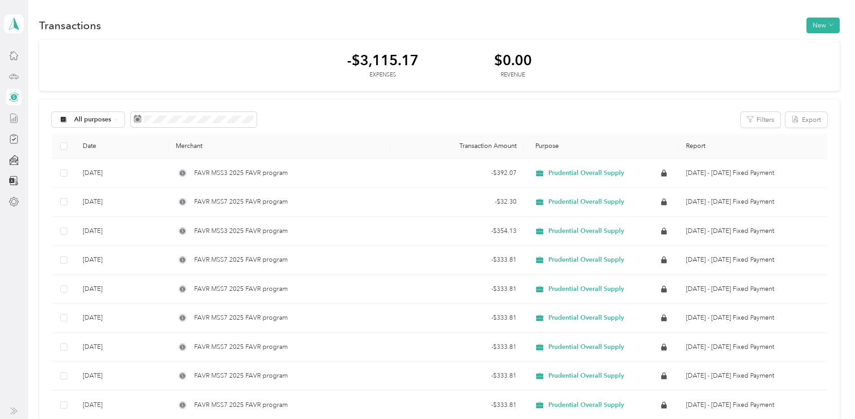
click at [14, 123] on div at bounding box center [13, 118] width 15 height 16
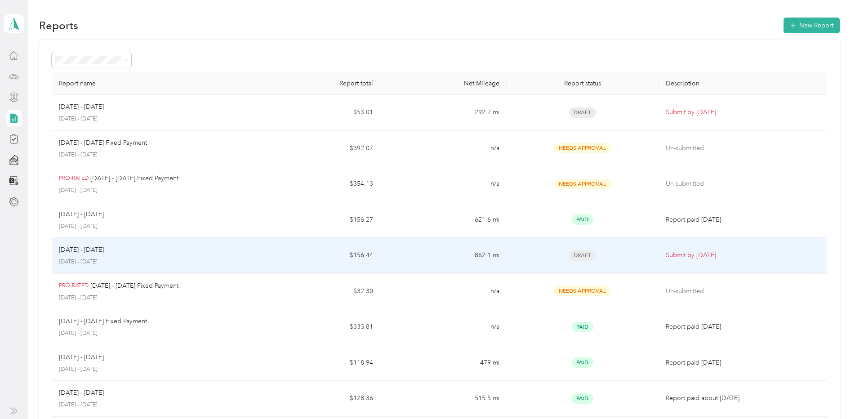
click at [409, 257] on td "862.1 mi" at bounding box center [443, 256] width 126 height 36
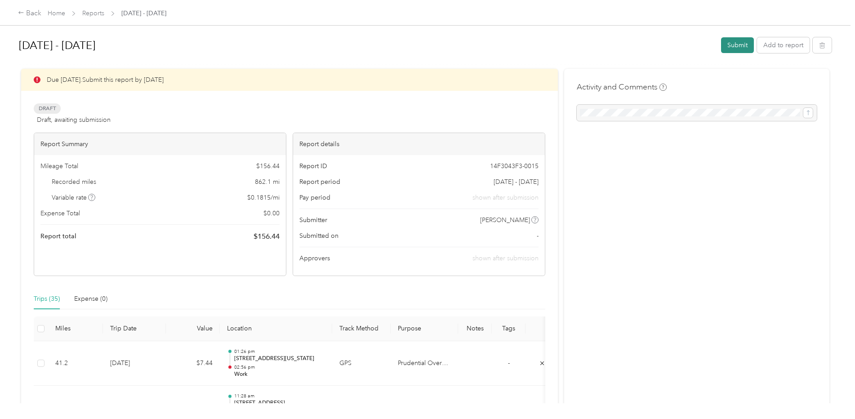
click at [735, 45] on button "Submit" at bounding box center [737, 45] width 33 height 16
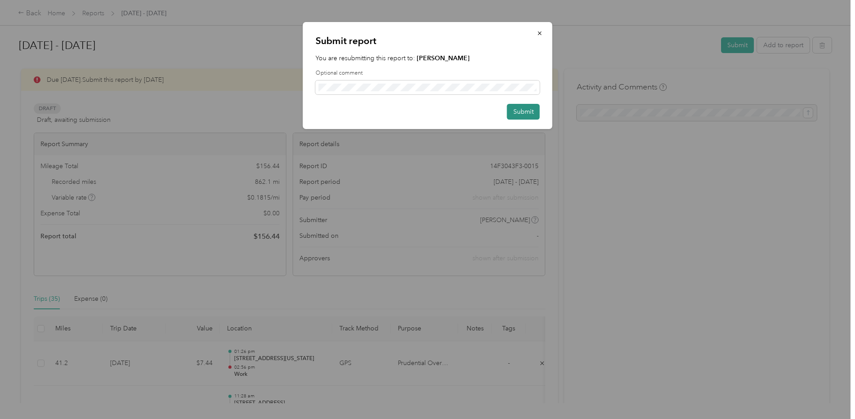
click at [525, 112] on button "Submit" at bounding box center [523, 112] width 33 height 16
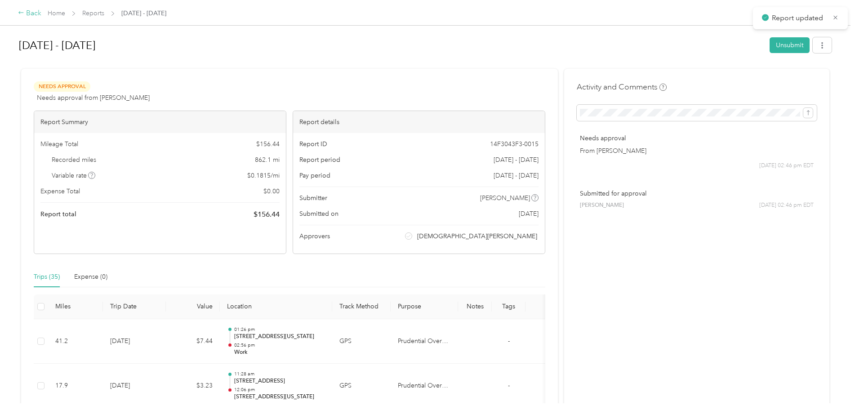
click at [28, 16] on div "Back" at bounding box center [29, 13] width 23 height 11
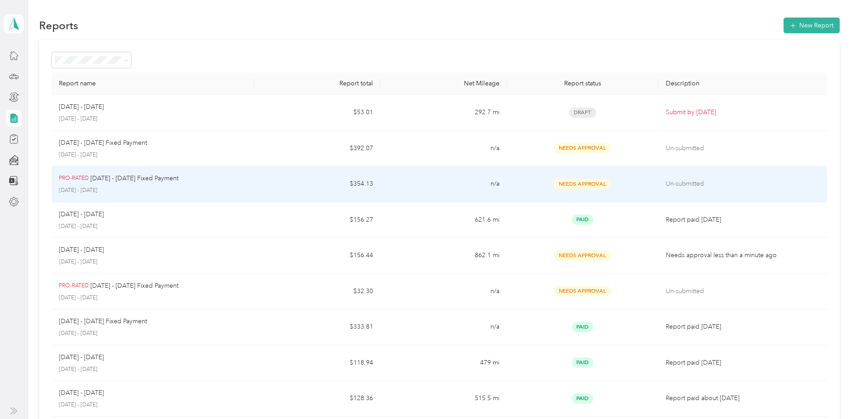
click at [416, 188] on td "n/a" at bounding box center [443, 184] width 126 height 36
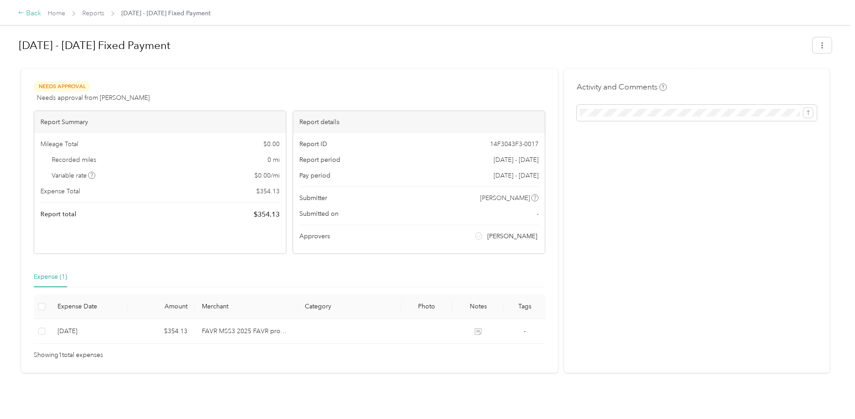
click at [27, 13] on div "Back" at bounding box center [29, 13] width 23 height 11
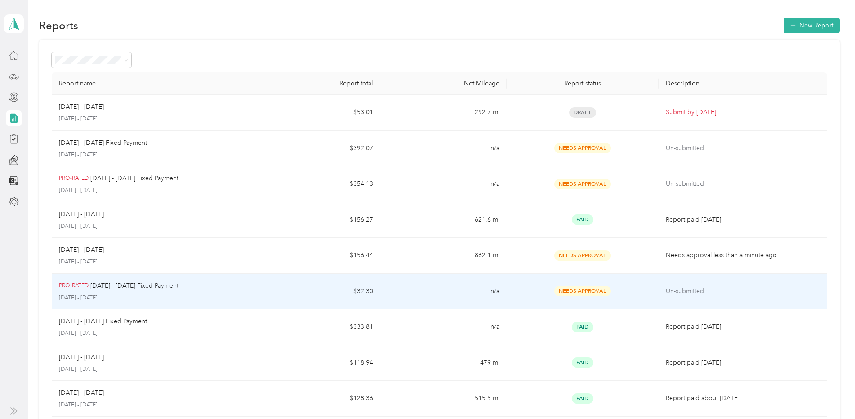
click at [645, 295] on div "Needs Approval" at bounding box center [582, 291] width 137 height 10
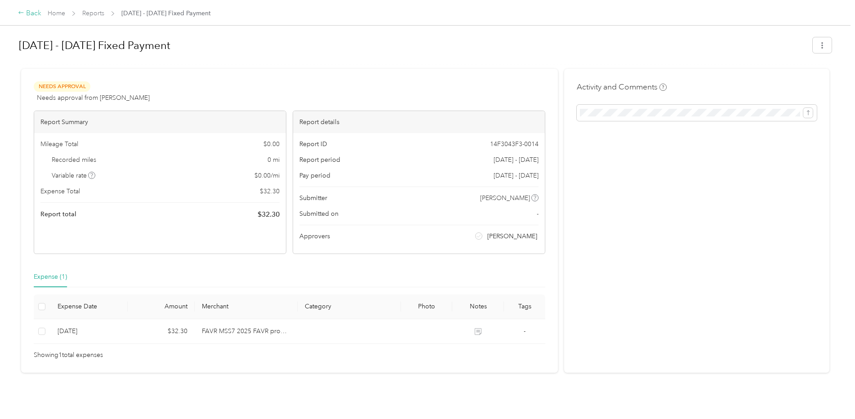
click at [26, 13] on div "Back" at bounding box center [29, 13] width 23 height 11
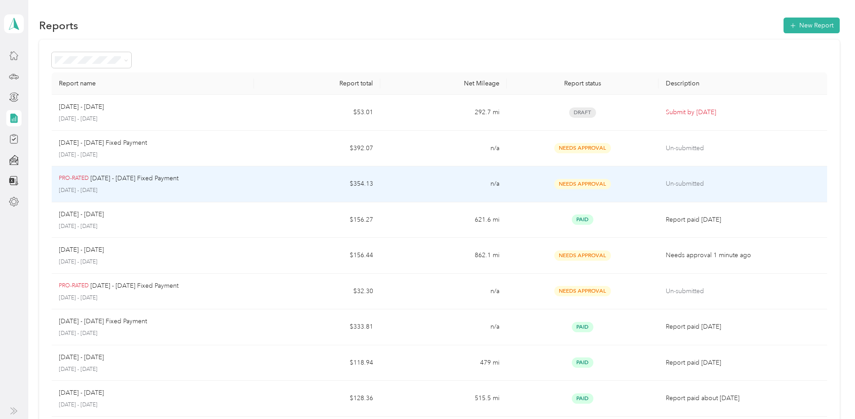
click at [296, 182] on td "$354.13" at bounding box center [317, 184] width 126 height 36
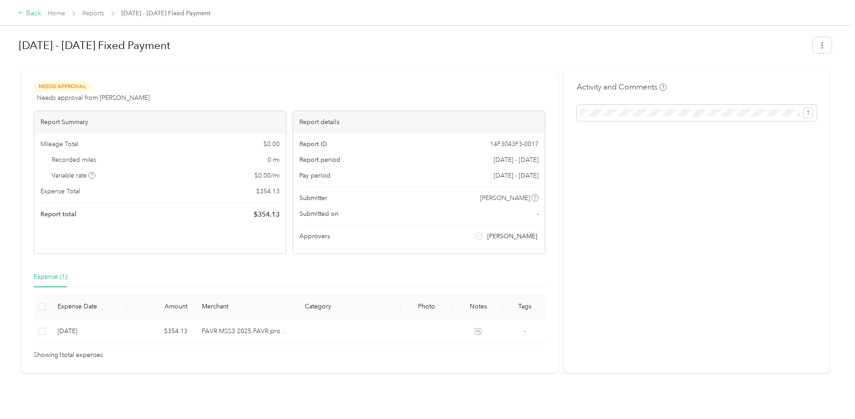
click at [26, 17] on div "Back" at bounding box center [29, 13] width 23 height 11
